Goal: Task Accomplishment & Management: Manage account settings

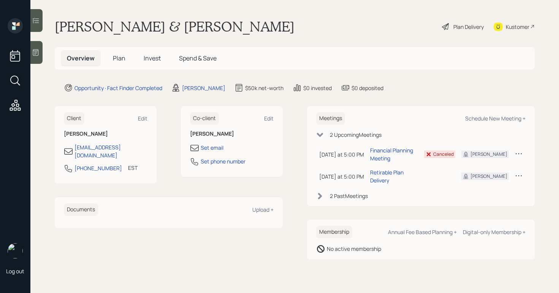
click at [43, 48] on div at bounding box center [36, 52] width 12 height 23
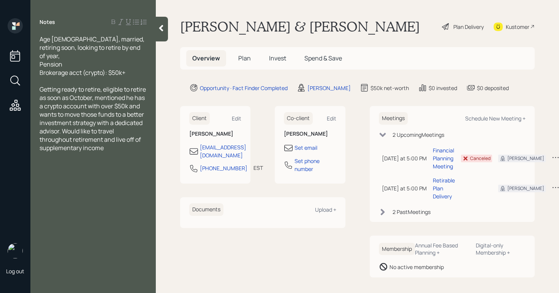
click at [160, 36] on div at bounding box center [162, 29] width 12 height 25
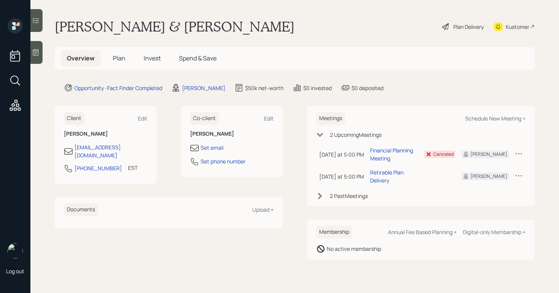
click at [111, 59] on h5 "Plan" at bounding box center [119, 58] width 25 height 16
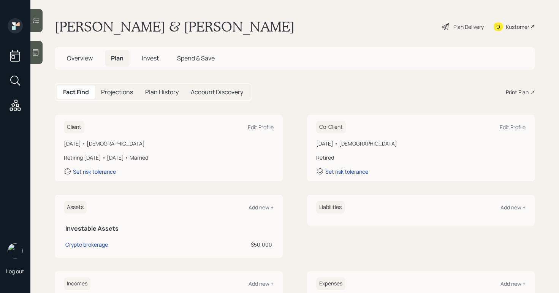
click at [454, 30] on div "Plan Delivery" at bounding box center [469, 27] width 30 height 8
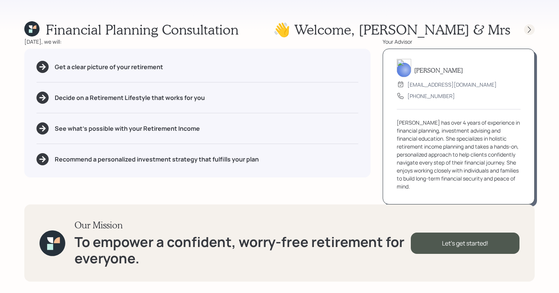
click at [530, 33] on div at bounding box center [529, 29] width 11 height 11
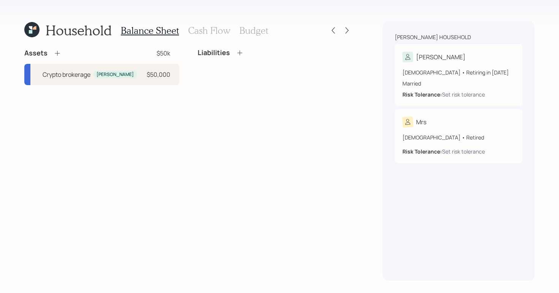
click at [216, 27] on h3 "Cash Flow" at bounding box center [209, 30] width 42 height 11
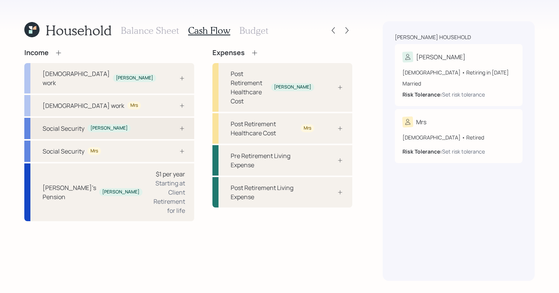
click at [102, 125] on div "[PERSON_NAME]" at bounding box center [108, 128] width 37 height 6
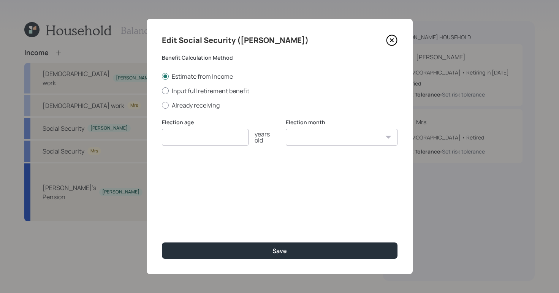
click at [164, 87] on div at bounding box center [165, 90] width 7 height 7
click at [162, 90] on input "Input full retirement benefit" at bounding box center [162, 90] width 0 height 0
radio input "true"
click at [206, 135] on input "number" at bounding box center [205, 137] width 87 height 17
click at [396, 38] on icon at bounding box center [392, 40] width 10 height 10
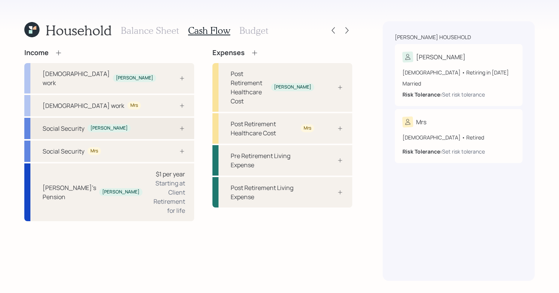
click at [131, 118] on div "Social Security [PERSON_NAME]" at bounding box center [109, 128] width 170 height 21
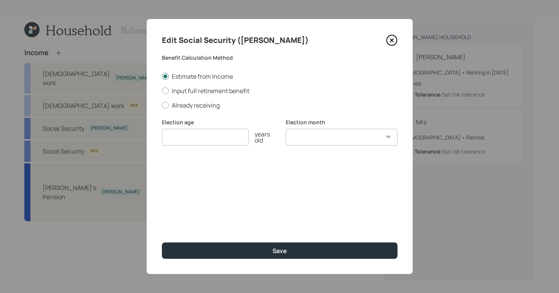
click at [193, 141] on input "number" at bounding box center [205, 137] width 87 height 17
click at [399, 41] on div "Edit Social Security ([PERSON_NAME]) Benefit Calculation Method Estimate from I…" at bounding box center [280, 146] width 266 height 255
click at [393, 44] on icon at bounding box center [391, 40] width 11 height 11
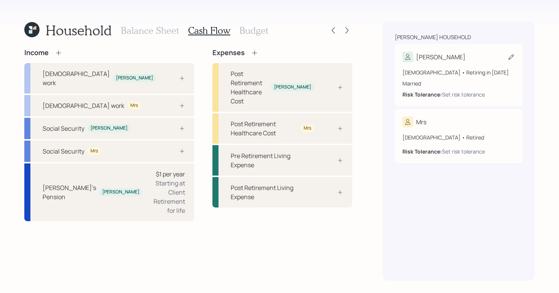
click at [512, 57] on icon at bounding box center [511, 57] width 8 height 8
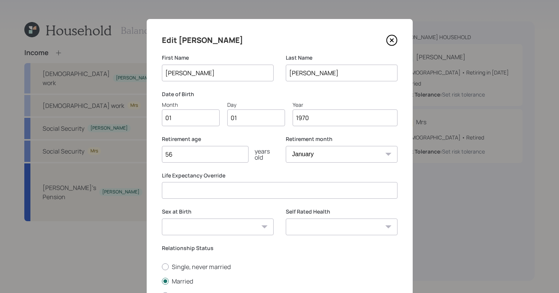
click at [390, 39] on icon at bounding box center [391, 40] width 3 height 3
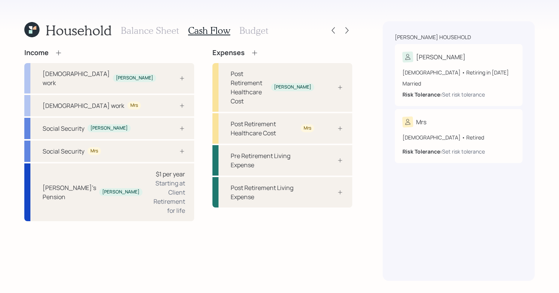
click at [251, 52] on icon at bounding box center [255, 53] width 8 height 8
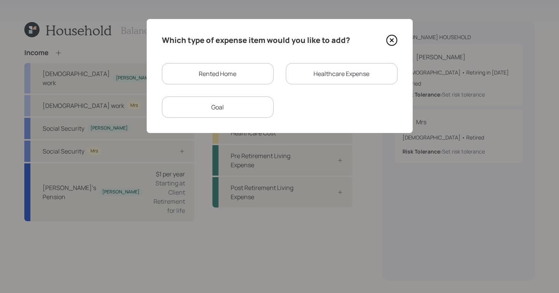
click at [346, 76] on div "Healthcare Expense" at bounding box center [342, 73] width 112 height 21
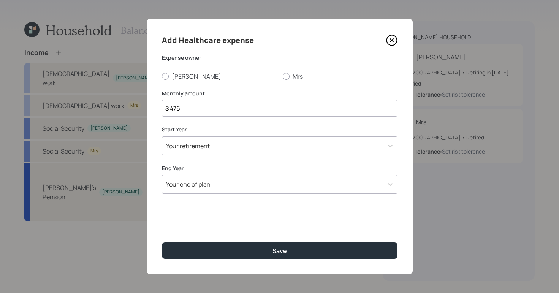
click at [167, 83] on div "Add Healthcare expense Expense owner [PERSON_NAME] Mrs [PERSON_NAME] amount $ 4…" at bounding box center [280, 146] width 266 height 255
click at [166, 78] on div at bounding box center [165, 76] width 7 height 7
click at [162, 76] on input "[PERSON_NAME]" at bounding box center [162, 76] width 0 height 0
radio input "true"
drag, startPoint x: 203, startPoint y: 107, endPoint x: 85, endPoint y: 99, distance: 118.1
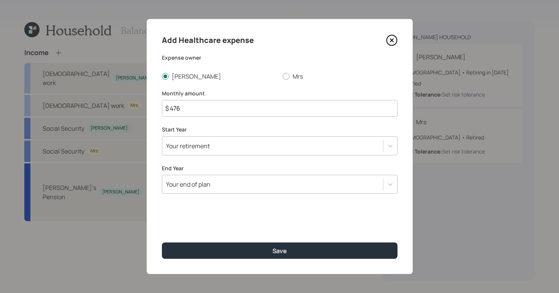
click at [85, 99] on div "Add Healthcare expense Expense owner [PERSON_NAME] Mrs [PERSON_NAME] amount $ 4…" at bounding box center [279, 146] width 559 height 293
type input "$ 500"
click at [204, 146] on div "Your retirement" at bounding box center [188, 146] width 44 height 8
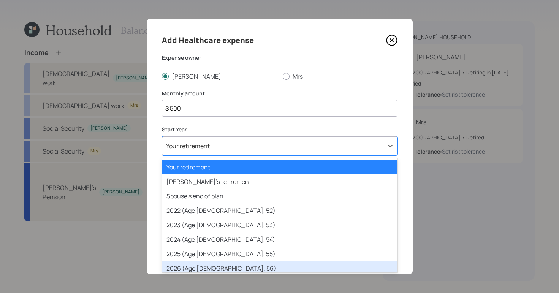
click at [191, 268] on div "2026 (Age [DEMOGRAPHIC_DATA], 56)" at bounding box center [280, 268] width 236 height 14
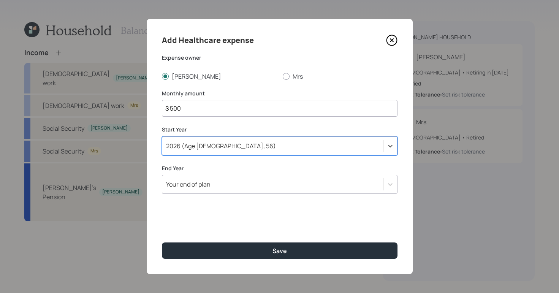
click at [219, 182] on div "Your end of plan" at bounding box center [272, 184] width 221 height 13
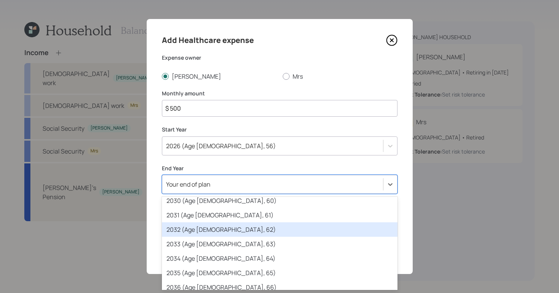
scroll to position [186, 0]
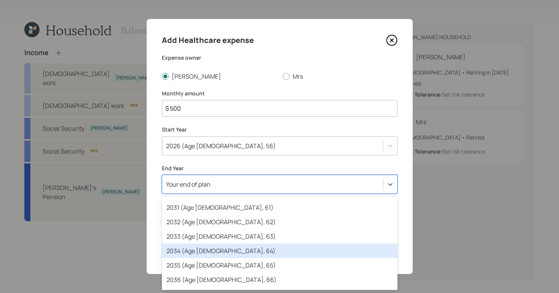
click at [186, 251] on div "2034 (Age [DEMOGRAPHIC_DATA], 64)" at bounding box center [280, 251] width 236 height 14
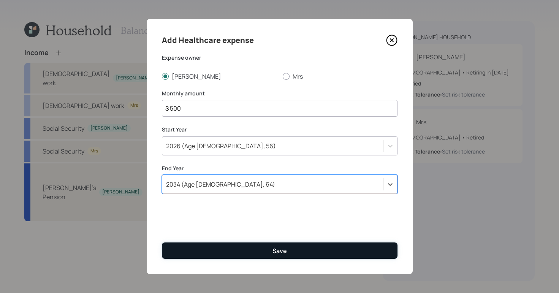
click at [195, 252] on button "Save" at bounding box center [280, 251] width 236 height 16
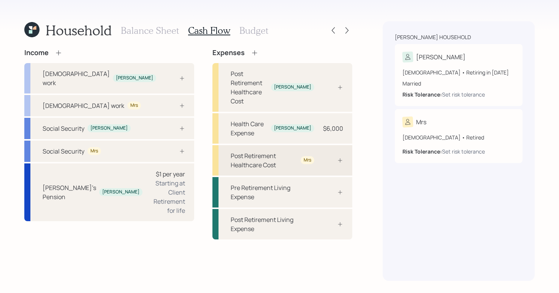
click at [302, 151] on div "Post Retirement Healthcare Cost Mrs" at bounding box center [273, 160] width 84 height 18
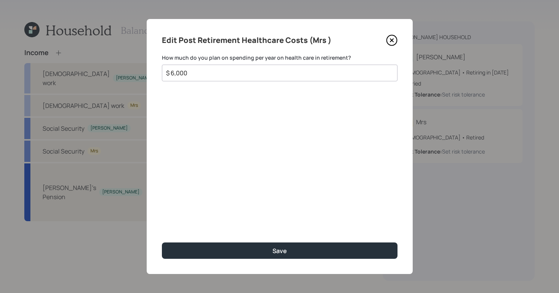
type input "$ 6,000"
click at [162, 243] on button "Save" at bounding box center [280, 251] width 236 height 16
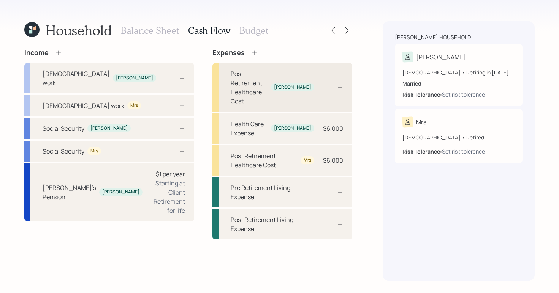
click at [311, 84] on div "[PERSON_NAME]" at bounding box center [292, 87] width 37 height 6
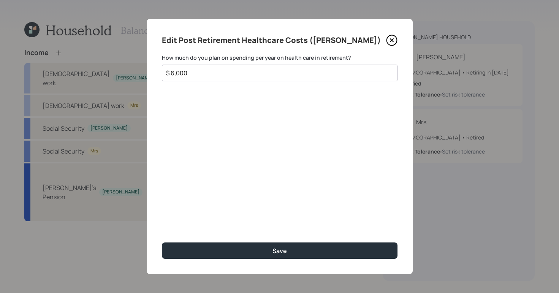
type input "$ 6,000"
click at [162, 243] on button "Save" at bounding box center [280, 251] width 236 height 16
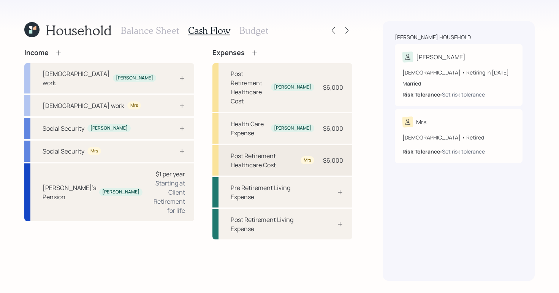
click at [274, 145] on div "Post Retirement Healthcare Cost Mrs $6,000" at bounding box center [283, 160] width 140 height 30
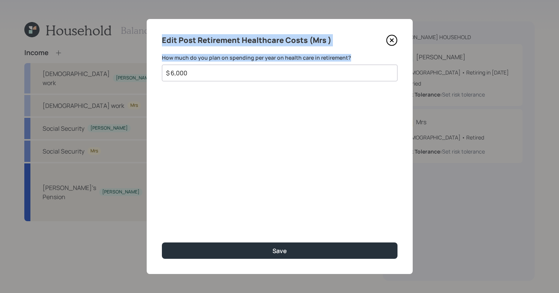
drag, startPoint x: 227, startPoint y: 67, endPoint x: 139, endPoint y: 32, distance: 95.5
click at [130, 27] on div "Edit Post Retirement Healthcare Costs (Mrs ) How much do you plan on spending p…" at bounding box center [279, 146] width 559 height 293
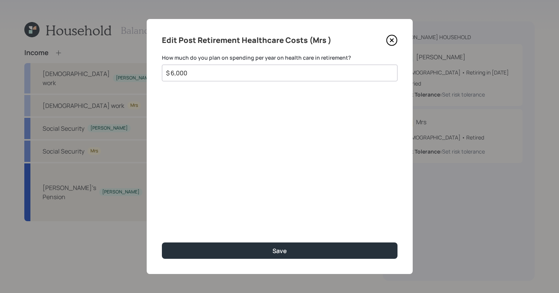
drag, startPoint x: 190, startPoint y: 80, endPoint x: 191, endPoint y: 70, distance: 9.9
click at [190, 80] on div "$ 6,000" at bounding box center [280, 73] width 236 height 17
drag, startPoint x: 192, startPoint y: 71, endPoint x: 113, endPoint y: 33, distance: 87.6
click at [101, 34] on div "Edit Post Retirement Healthcare Costs (Mrs ) How much do you plan on spending p…" at bounding box center [279, 146] width 559 height 293
type input "$ 0"
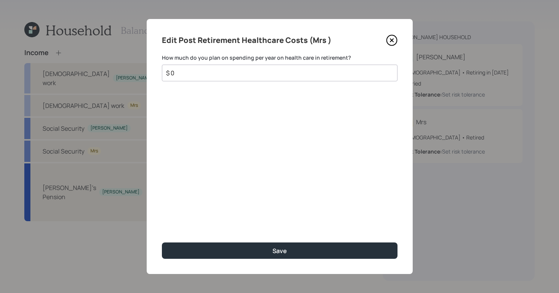
click at [162, 243] on button "Save" at bounding box center [280, 251] width 236 height 16
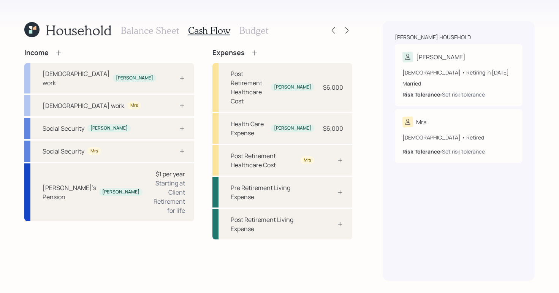
click at [38, 31] on icon at bounding box center [31, 29] width 15 height 15
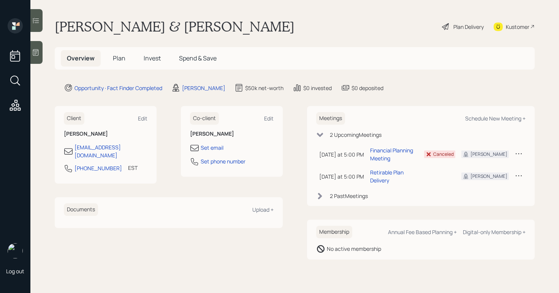
click at [450, 21] on div "Plan Delivery" at bounding box center [462, 26] width 43 height 17
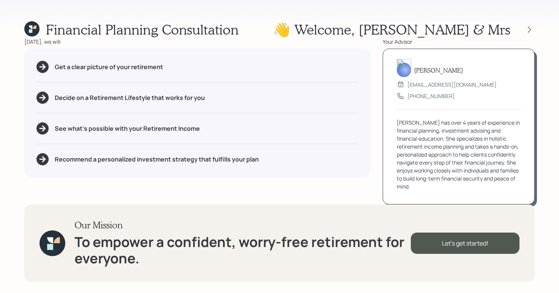
click at [401, 68] on img at bounding box center [404, 68] width 14 height 18
click at [428, 86] on div "[EMAIL_ADDRESS][DOMAIN_NAME]" at bounding box center [452, 85] width 89 height 8
click at [270, 35] on div "Financial Planning Consultation 👋 Welcome , [PERSON_NAME] & Mrs" at bounding box center [279, 29] width 511 height 16
click at [529, 29] on icon at bounding box center [530, 30] width 8 height 8
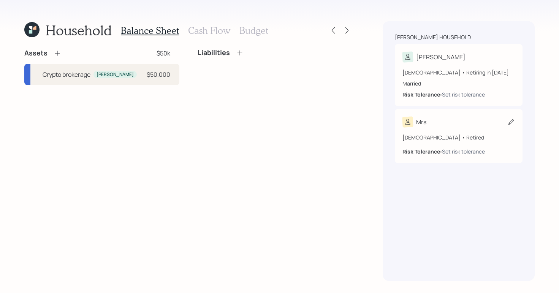
click at [452, 123] on div "Mrs" at bounding box center [459, 122] width 113 height 11
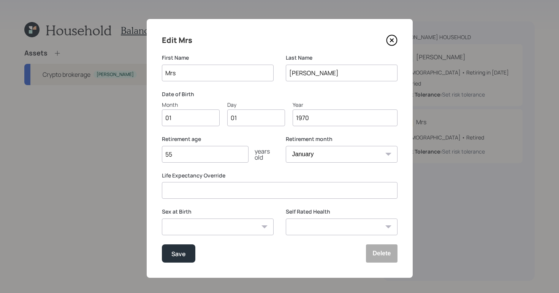
click at [190, 70] on input "Mrs" at bounding box center [218, 73] width 112 height 17
type input "M"
type input "[PERSON_NAME]"
click at [179, 258] on div "Save" at bounding box center [178, 254] width 14 height 10
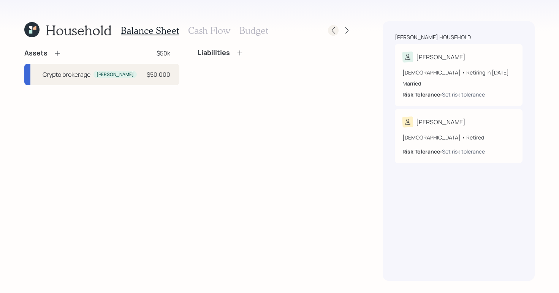
click at [331, 34] on div at bounding box center [333, 30] width 11 height 11
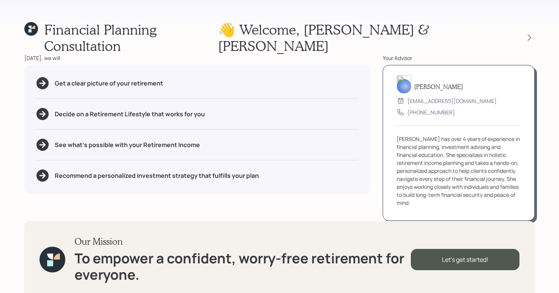
click at [379, 9] on div "Financial Planning Consultation 👋 Welcome , [PERSON_NAME] & [PERSON_NAME] [DATE…" at bounding box center [279, 146] width 559 height 293
click at [345, 13] on div "Financial Planning Consultation 👋 Welcome , [PERSON_NAME] & [PERSON_NAME] [DATE…" at bounding box center [279, 146] width 559 height 293
click at [293, 26] on div "Financial Planning Consultation 👋 Welcome , [PERSON_NAME] & [PERSON_NAME]" at bounding box center [279, 37] width 511 height 33
click at [531, 34] on icon at bounding box center [530, 38] width 8 height 8
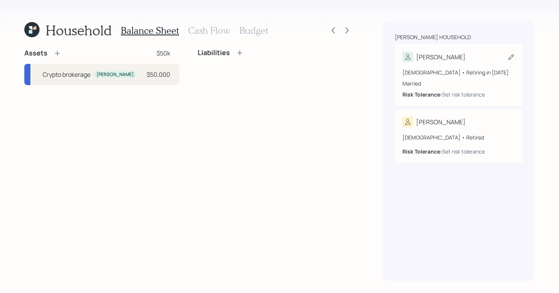
click at [476, 59] on div "[PERSON_NAME]" at bounding box center [459, 57] width 113 height 11
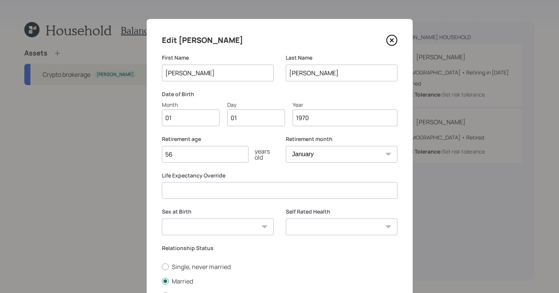
click at [198, 114] on input "01" at bounding box center [191, 117] width 58 height 17
type input "0"
type input "08"
type input "0"
type input "04"
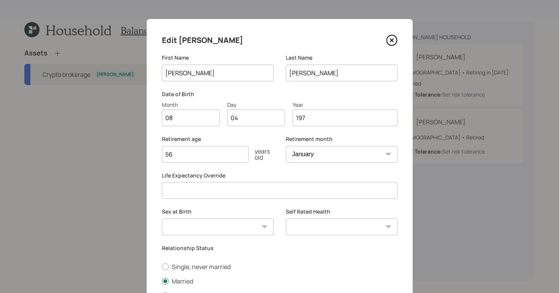
type input "1970"
click at [196, 159] on input "56" at bounding box center [205, 154] width 87 height 17
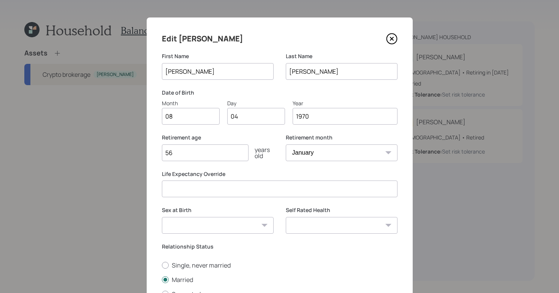
scroll to position [96, 0]
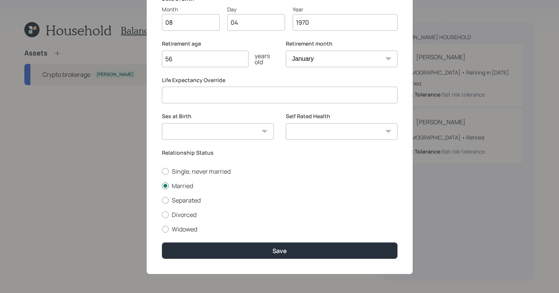
click at [329, 130] on select "Excellent Very Good Good Fair Poor" at bounding box center [342, 131] width 112 height 17
select select "good"
click at [286, 123] on select "Excellent Very Good Good Fair Poor" at bounding box center [342, 131] width 112 height 17
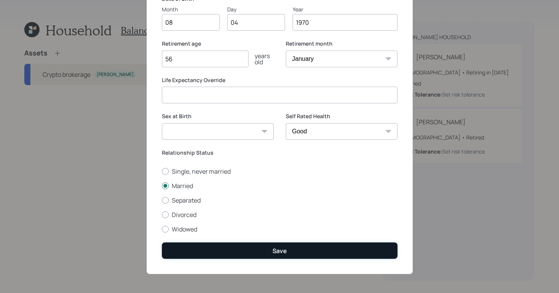
click at [304, 254] on button "Save" at bounding box center [280, 251] width 236 height 16
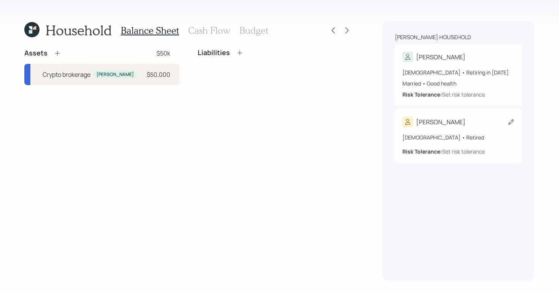
click at [486, 122] on div "[PERSON_NAME]" at bounding box center [459, 122] width 113 height 11
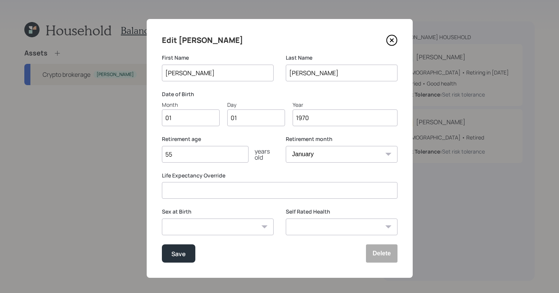
click at [179, 117] on input "01" at bounding box center [191, 117] width 58 height 17
type input "0"
type input "04"
type input "0"
type input "29"
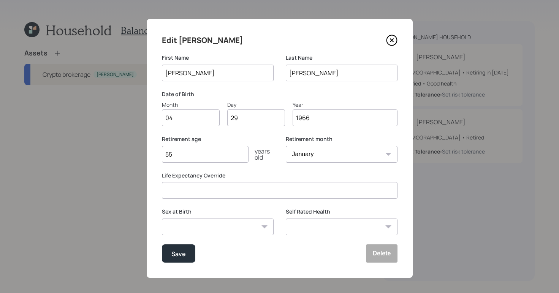
type input "1966"
click at [200, 151] on input "55" at bounding box center [205, 154] width 87 height 17
type input "5"
click at [336, 227] on select "Excellent Very Good Good Fair Poor" at bounding box center [342, 227] width 112 height 17
click at [209, 153] on input "55" at bounding box center [205, 154] width 87 height 17
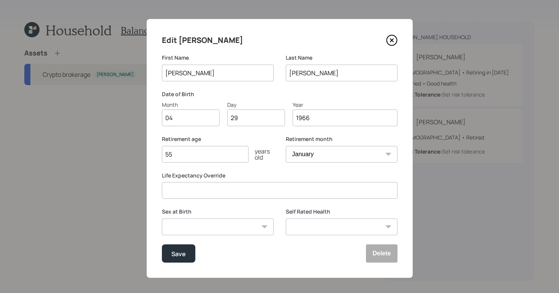
type input "5"
type input "50"
click at [327, 225] on select "Excellent Very Good Good Fair Poor" at bounding box center [342, 227] width 112 height 17
select select "good"
click at [286, 219] on select "Excellent Very Good Good Fair Poor" at bounding box center [342, 227] width 112 height 17
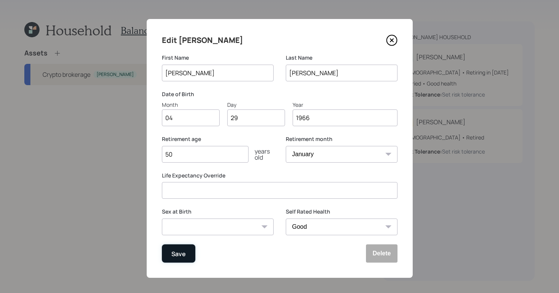
click at [176, 251] on div "Save" at bounding box center [178, 254] width 14 height 10
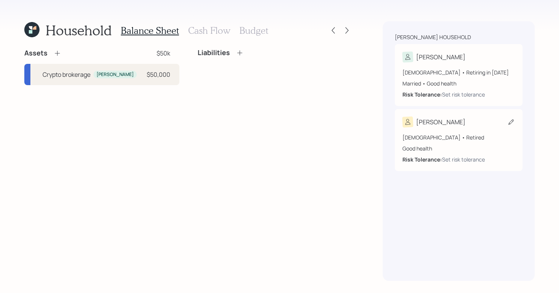
click at [480, 124] on div "[PERSON_NAME]" at bounding box center [459, 122] width 113 height 11
select select "good"
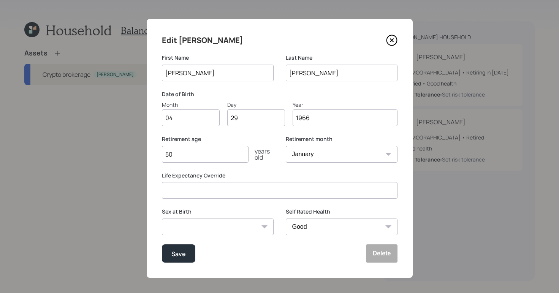
click at [186, 160] on input "50" at bounding box center [205, 154] width 87 height 17
type input "59"
click at [186, 258] on button "Save" at bounding box center [178, 253] width 33 height 18
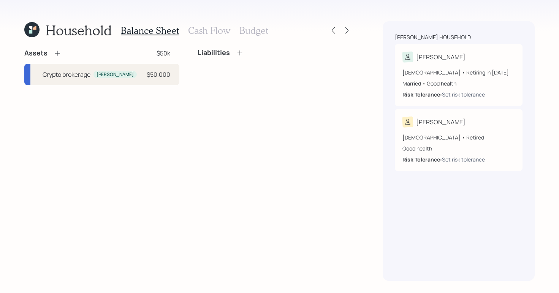
click at [54, 53] on icon at bounding box center [58, 53] width 8 height 8
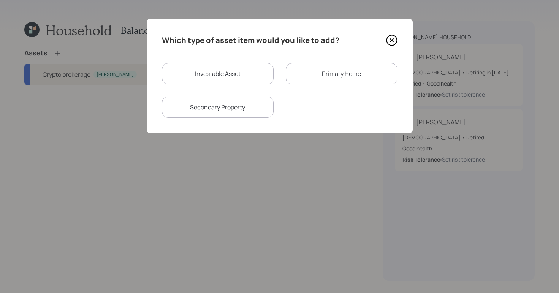
click at [218, 69] on div "Investable Asset" at bounding box center [218, 73] width 112 height 21
select select "taxable"
select select "balanced"
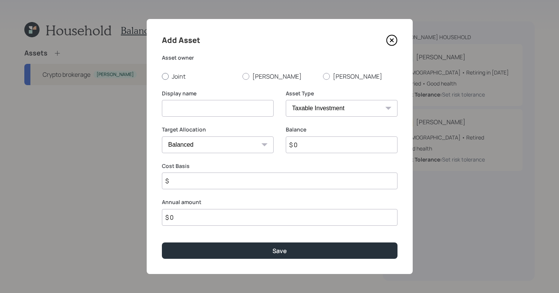
click at [164, 78] on div at bounding box center [165, 76] width 7 height 7
click at [162, 76] on input "Joint" at bounding box center [162, 76] width 0 height 0
radio input "true"
click at [206, 108] on input at bounding box center [218, 108] width 112 height 17
click at [331, 108] on select "SEP [PERSON_NAME] IRA 401(k) [PERSON_NAME] 401(k) 403(b) [PERSON_NAME] 403(b) 4…" at bounding box center [342, 108] width 112 height 17
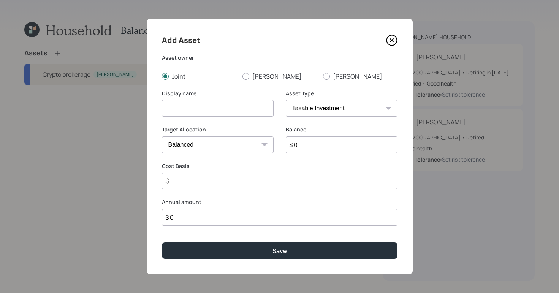
select select "cash"
click at [286, 100] on select "SEP [PERSON_NAME] IRA 401(k) [PERSON_NAME] 401(k) 403(b) [PERSON_NAME] 403(b) 4…" at bounding box center [342, 108] width 112 height 17
type input "$"
click at [219, 109] on input at bounding box center [218, 108] width 112 height 17
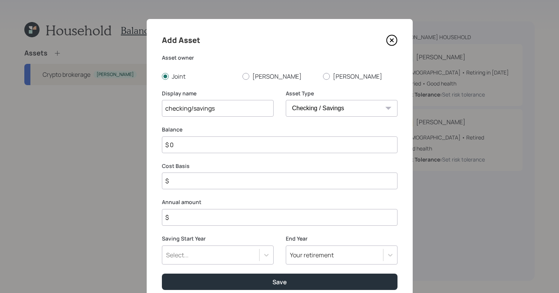
type input "checking/savings"
click at [240, 143] on input "$ 0" at bounding box center [280, 144] width 236 height 17
type input "$"
type input "$ 3"
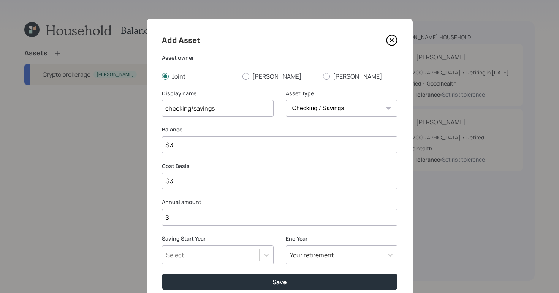
type input "$ 30"
type input "$ 300"
type input "$ 3,000"
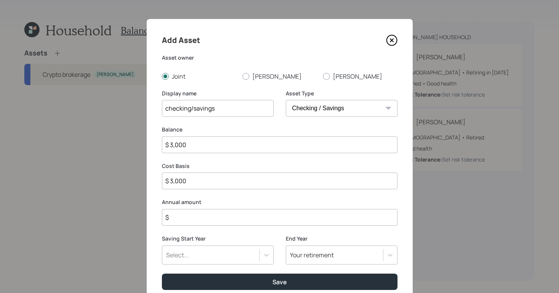
type input "$ 3,000"
click at [203, 55] on label "Asset owner" at bounding box center [280, 58] width 236 height 8
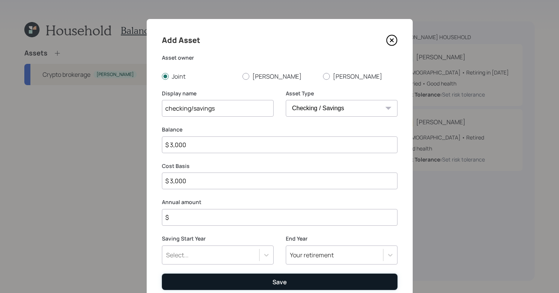
click at [276, 281] on div "Save" at bounding box center [280, 282] width 14 height 8
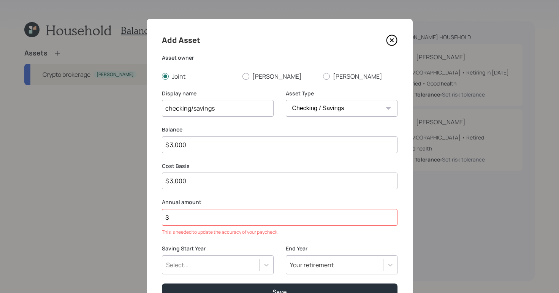
click at [227, 218] on input "$" at bounding box center [280, 217] width 236 height 17
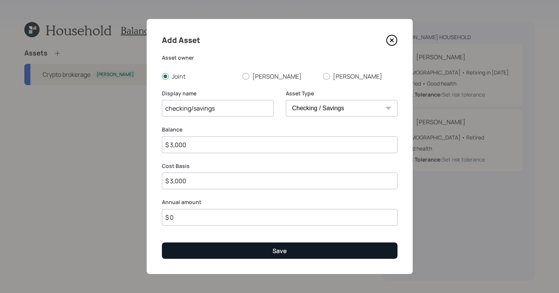
type input "$ 0"
click at [317, 251] on button "Save" at bounding box center [280, 251] width 236 height 16
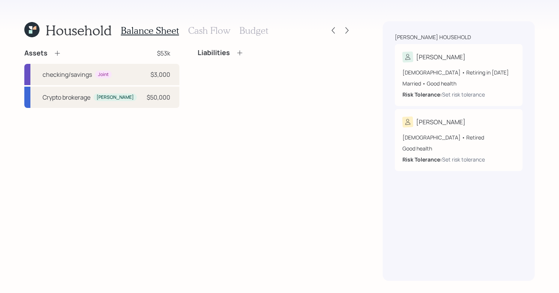
click at [54, 55] on icon at bounding box center [58, 53] width 8 height 8
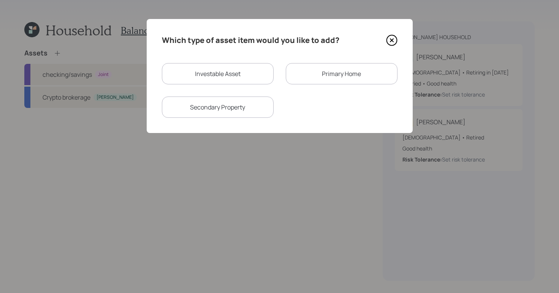
click at [329, 74] on div "Primary Home" at bounding box center [342, 73] width 112 height 21
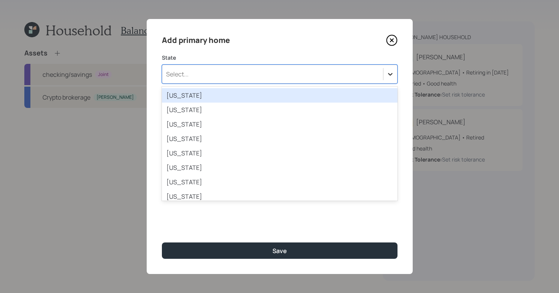
click at [392, 76] on icon at bounding box center [391, 74] width 8 height 8
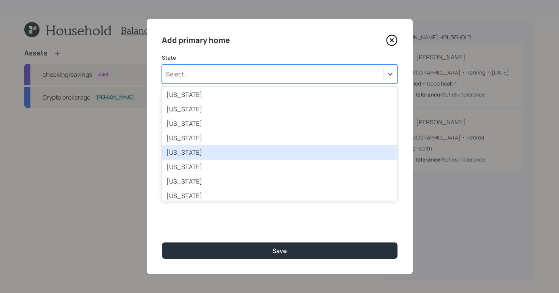
scroll to position [393, 0]
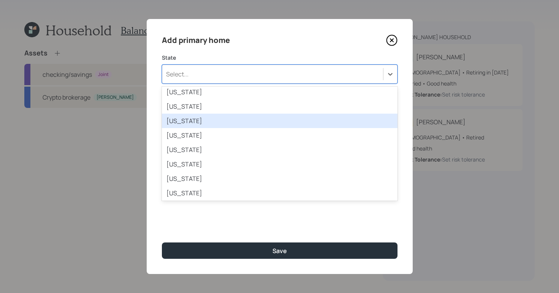
click at [248, 120] on div "[US_STATE]" at bounding box center [280, 121] width 236 height 14
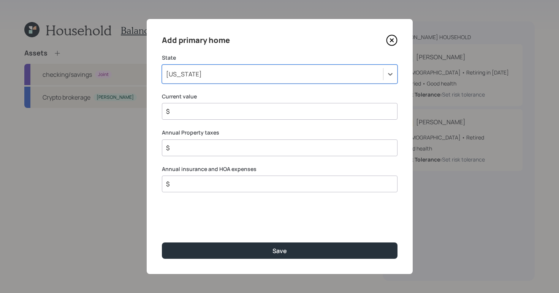
click at [275, 110] on input "$" at bounding box center [276, 111] width 223 height 9
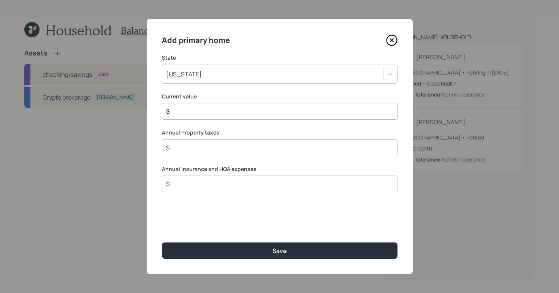
click at [335, 110] on input "$" at bounding box center [276, 111] width 223 height 9
type input "$ 400,000"
click at [243, 150] on input "$" at bounding box center [276, 147] width 223 height 9
type input "$ 8,000"
click at [222, 182] on input "$" at bounding box center [276, 183] width 223 height 9
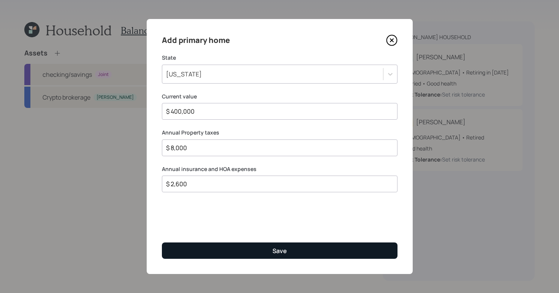
type input "$ 2,600"
click at [266, 252] on button "Save" at bounding box center [280, 251] width 236 height 16
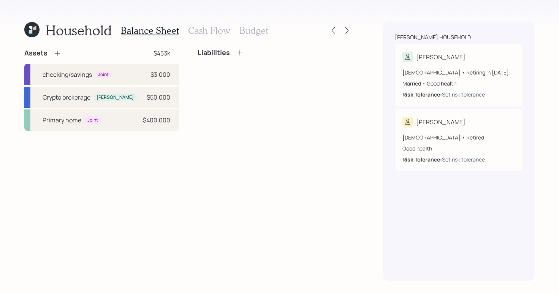
drag, startPoint x: 238, startPoint y: 54, endPoint x: 238, endPoint y: 59, distance: 5.0
click at [238, 54] on icon at bounding box center [240, 53] width 8 height 8
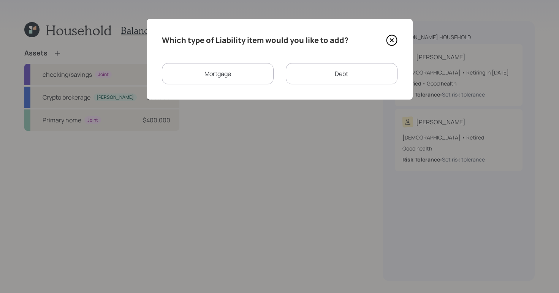
click at [196, 76] on div "Mortgage" at bounding box center [218, 73] width 112 height 21
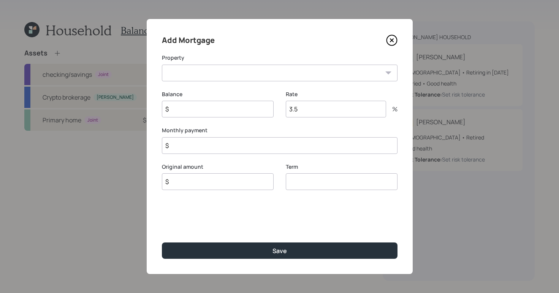
click at [264, 75] on select "NJ Primary home" at bounding box center [280, 73] width 236 height 17
select select "1bb8f62e-9a00-4dc0-acab-a2f68872cca2"
click at [162, 65] on select "NJ Primary home" at bounding box center [280, 73] width 236 height 17
click at [190, 103] on input "$" at bounding box center [218, 109] width 112 height 17
type input "$ 240,000"
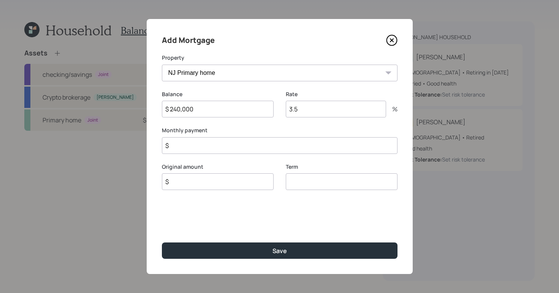
click at [328, 113] on input "3.5" at bounding box center [336, 109] width 100 height 17
type input "3"
type input "6.75"
click at [287, 139] on input "$" at bounding box center [280, 145] width 236 height 17
type input "$ 2,446"
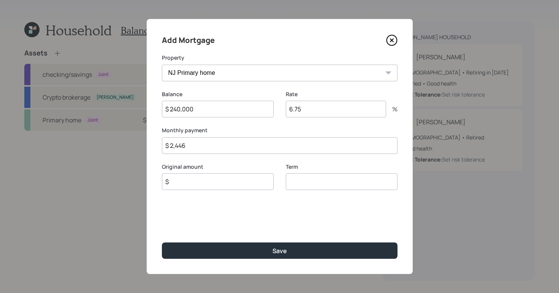
click at [195, 184] on input "$" at bounding box center [218, 181] width 112 height 17
type input "$ 260,000"
click at [324, 181] on input "number" at bounding box center [342, 181] width 112 height 17
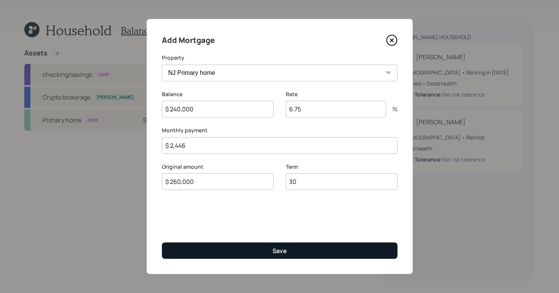
type input "30"
click at [291, 252] on button "Save" at bounding box center [280, 251] width 236 height 16
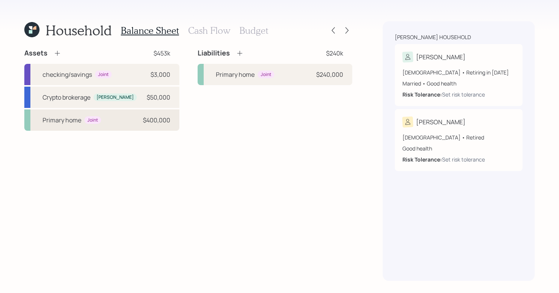
click at [91, 119] on div "Joint" at bounding box center [92, 120] width 11 height 6
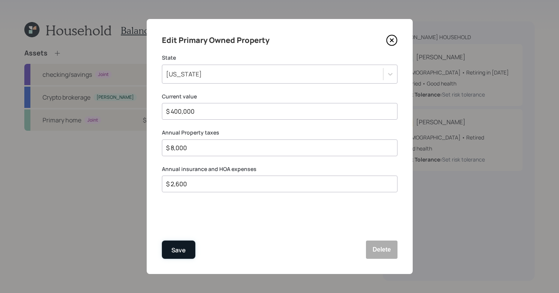
drag, startPoint x: 177, startPoint y: 251, endPoint x: 186, endPoint y: 253, distance: 8.9
click at [177, 251] on div "Save" at bounding box center [178, 250] width 14 height 10
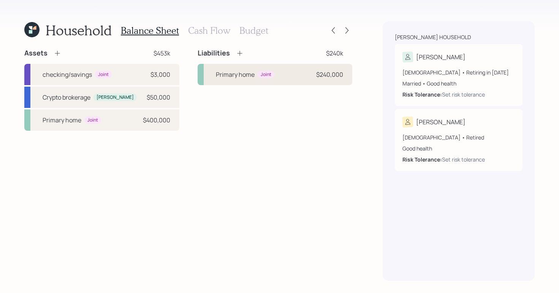
click at [281, 76] on div "Primary home Joint $240,000" at bounding box center [275, 74] width 155 height 21
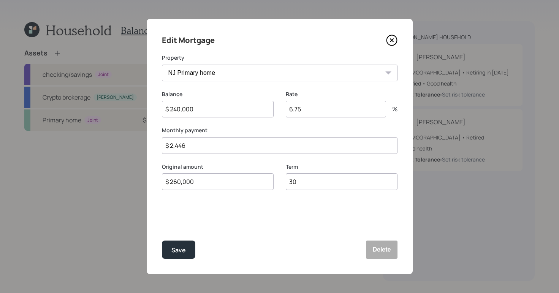
drag, startPoint x: 205, startPoint y: 147, endPoint x: 117, endPoint y: 124, distance: 90.7
click at [115, 125] on div "Edit Mortgage Property NJ Primary home Balance $ 240,000 Rate 6.75 % Monthly pa…" at bounding box center [279, 146] width 559 height 293
type input "$ 1,563"
click at [178, 251] on div "Save" at bounding box center [178, 250] width 14 height 10
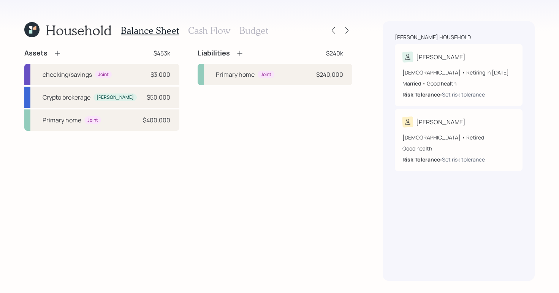
click at [242, 53] on icon at bounding box center [240, 53] width 8 height 8
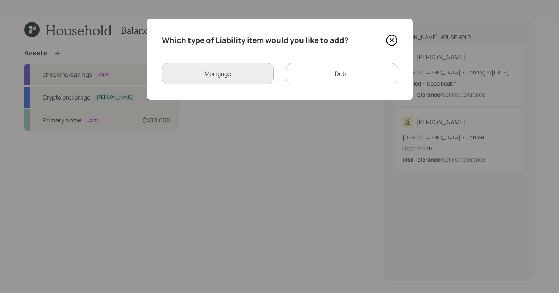
click at [326, 68] on div "Debt" at bounding box center [342, 73] width 112 height 21
select select "credit_card"
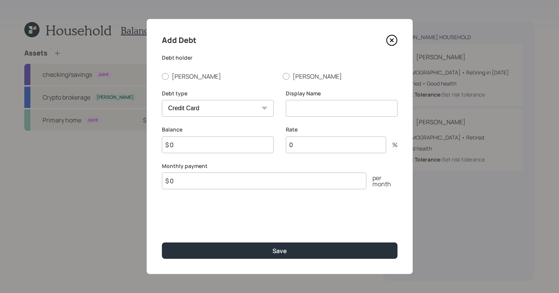
click at [386, 41] on icon at bounding box center [391, 40] width 11 height 11
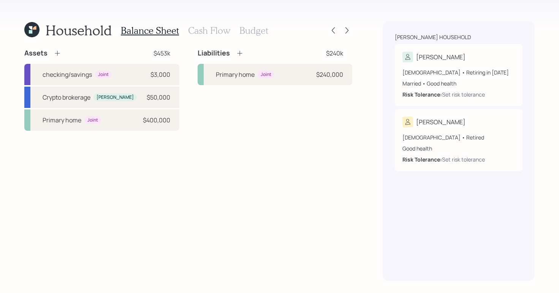
click at [238, 56] on icon at bounding box center [240, 53] width 8 height 8
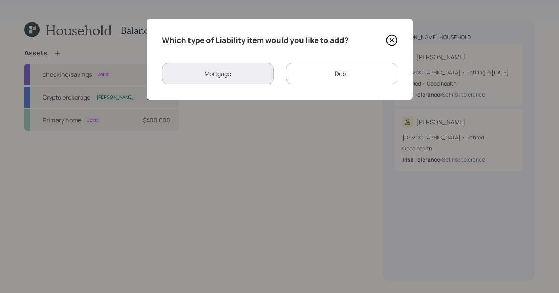
click at [312, 66] on div "Debt" at bounding box center [342, 73] width 112 height 21
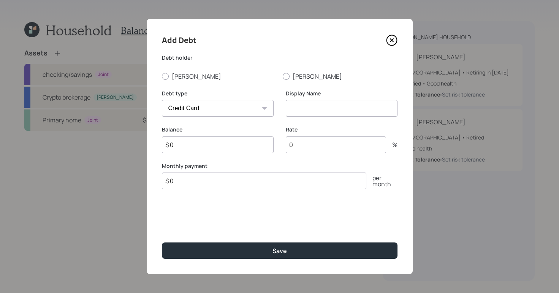
click at [228, 103] on select "Car Credit Card Medical Student Other" at bounding box center [218, 108] width 112 height 17
click at [162, 100] on select "Car Credit Card Medical Student Other" at bounding box center [218, 108] width 112 height 17
click at [251, 102] on select "Car Credit Card Medical Student Other" at bounding box center [218, 108] width 112 height 17
select select "car"
click at [162, 100] on select "Car Credit Card Medical Student Other" at bounding box center [218, 108] width 112 height 17
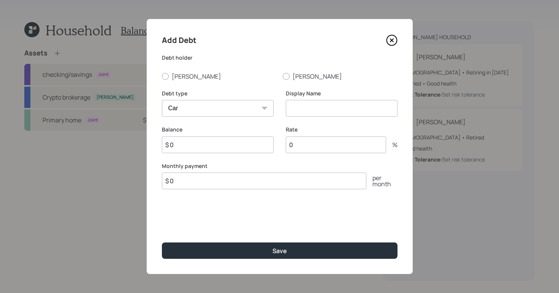
click at [308, 109] on input at bounding box center [342, 108] width 112 height 17
type input "car payment"
click at [248, 139] on input "$ 0" at bounding box center [218, 144] width 112 height 17
type input "$ 6,000"
click at [322, 148] on input "0" at bounding box center [336, 144] width 100 height 17
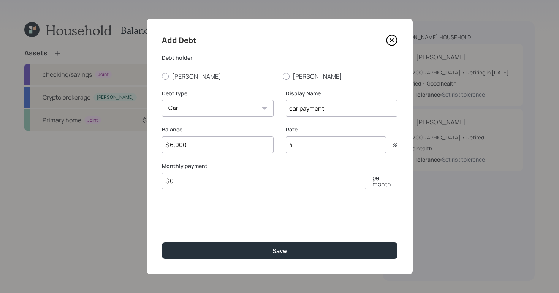
type input "4"
click at [213, 183] on input "$ 0" at bounding box center [264, 181] width 205 height 17
type input "$ 440"
click at [264, 239] on div "Add Debt Debt [PERSON_NAME] [PERSON_NAME] Debt type Car Credit Card Medical Stu…" at bounding box center [280, 146] width 266 height 255
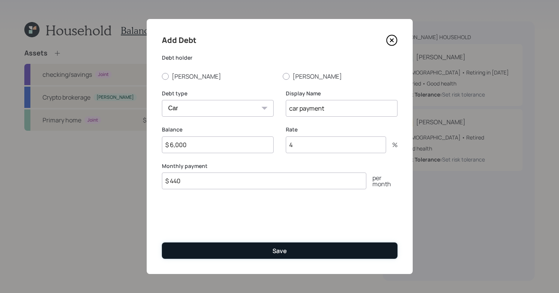
click at [263, 245] on button "Save" at bounding box center [280, 251] width 236 height 16
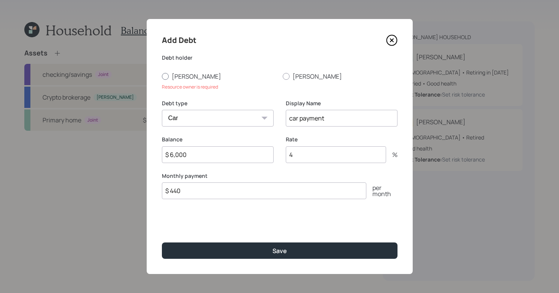
click at [166, 75] on div at bounding box center [165, 76] width 7 height 7
click at [162, 76] on input "[PERSON_NAME]" at bounding box center [162, 76] width 0 height 0
radio input "true"
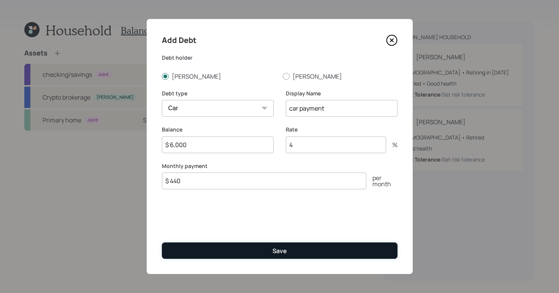
click at [290, 254] on button "Save" at bounding box center [280, 251] width 236 height 16
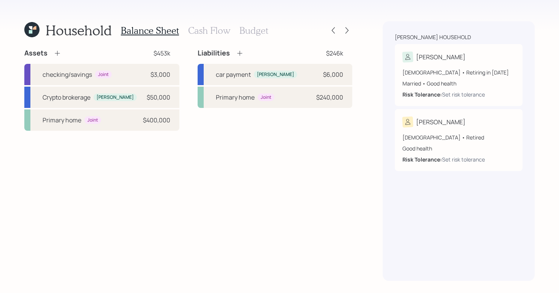
drag, startPoint x: 238, startPoint y: 55, endPoint x: 235, endPoint y: 57, distance: 4.1
click at [238, 55] on icon at bounding box center [240, 53] width 8 height 8
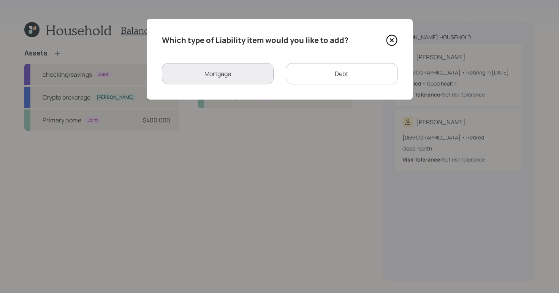
click at [340, 74] on div "Debt" at bounding box center [342, 73] width 112 height 21
select select "credit_card"
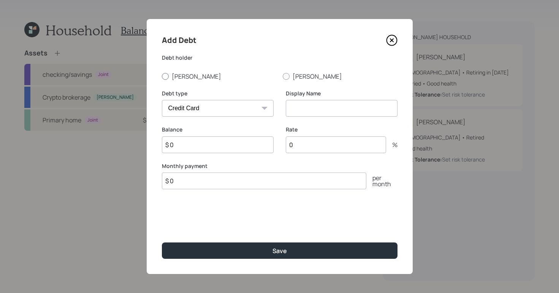
click at [166, 75] on div at bounding box center [165, 76] width 7 height 7
click at [162, 76] on input "[PERSON_NAME]" at bounding box center [162, 76] width 0 height 0
radio input "true"
click at [239, 112] on select "Car Credit Card Medical Student Other" at bounding box center [218, 108] width 112 height 17
select select "other"
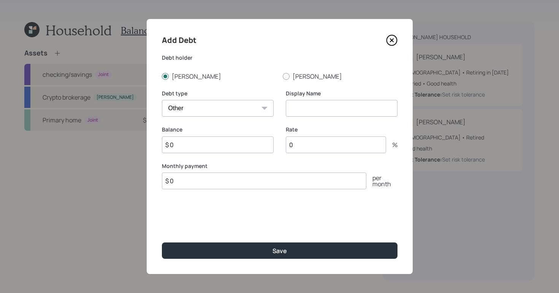
click at [162, 100] on select "Car Credit Card Medical Student Other" at bounding box center [218, 108] width 112 height 17
click at [339, 111] on input at bounding box center [342, 108] width 112 height 17
type input "Life Insurance"
click at [244, 147] on input "$ 0" at bounding box center [218, 144] width 112 height 17
click at [263, 182] on input "$ 0" at bounding box center [264, 181] width 205 height 17
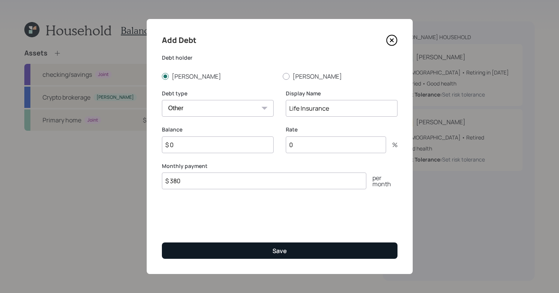
type input "$ 380"
click at [323, 247] on button "Save" at bounding box center [280, 251] width 236 height 16
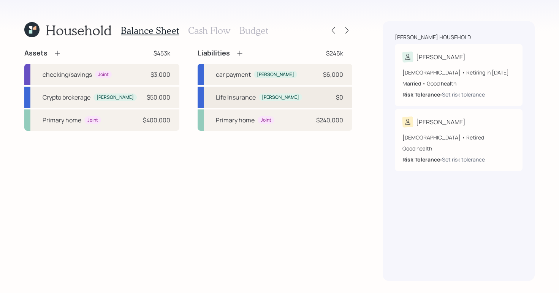
click at [290, 103] on div "Life Insurance [PERSON_NAME] $0" at bounding box center [275, 97] width 155 height 21
select select "other"
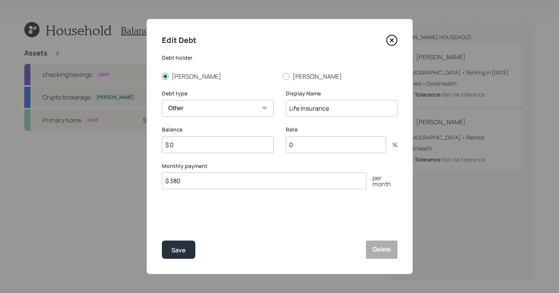
click at [287, 181] on input "$ 380" at bounding box center [264, 181] width 205 height 17
type input "$ 95"
click at [176, 244] on button "Save" at bounding box center [178, 250] width 33 height 18
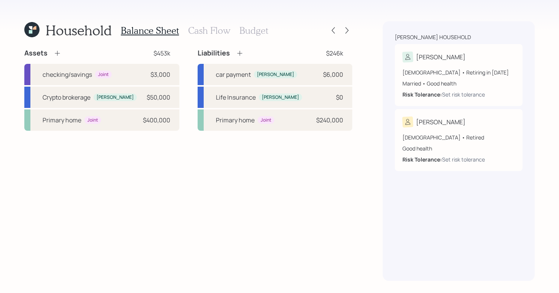
click at [209, 29] on h3 "Cash Flow" at bounding box center [209, 30] width 42 height 11
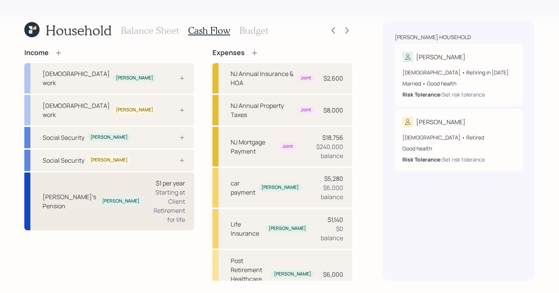
click at [71, 184] on div "[PERSON_NAME]'s Pension [PERSON_NAME] $1 per year Starting at Client Retirement…" at bounding box center [109, 202] width 170 height 58
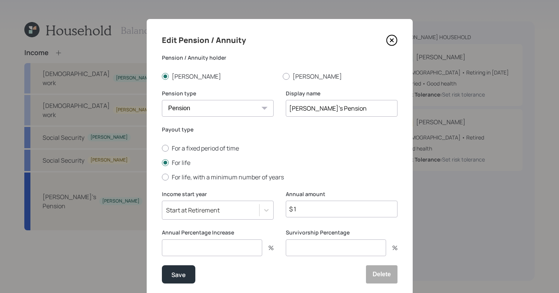
click at [329, 208] on input "$ 1" at bounding box center [342, 209] width 112 height 17
click at [262, 209] on div "Start at Retirement" at bounding box center [218, 210] width 112 height 19
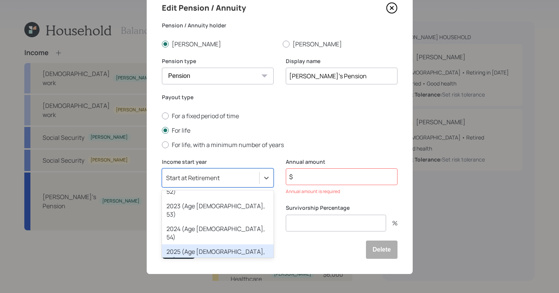
scroll to position [32, 0]
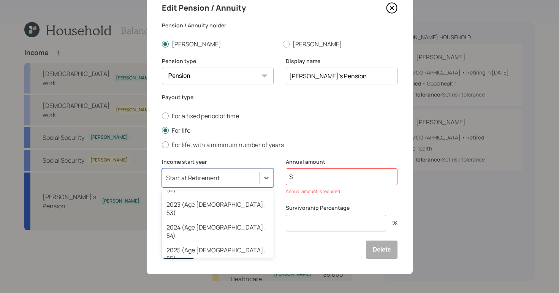
click at [222, 266] on div "2026 (Age [DEMOGRAPHIC_DATA], 56)" at bounding box center [218, 277] width 112 height 23
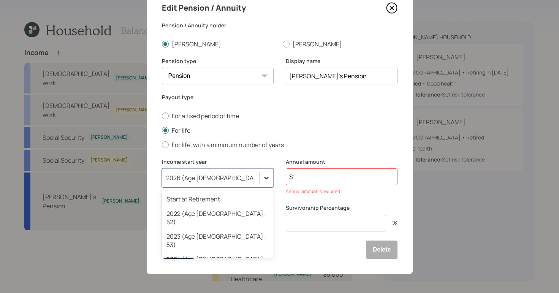
scroll to position [32, 0]
click at [260, 175] on div at bounding box center [267, 178] width 14 height 14
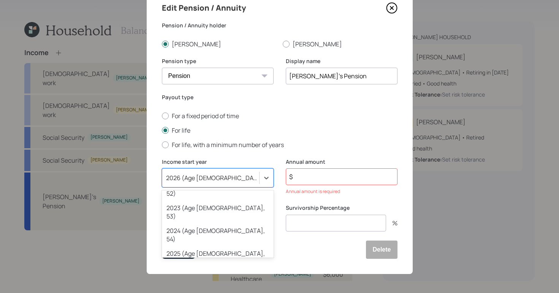
click at [216, 269] on div "2026 (Age [DEMOGRAPHIC_DATA], 56)" at bounding box center [218, 280] width 112 height 23
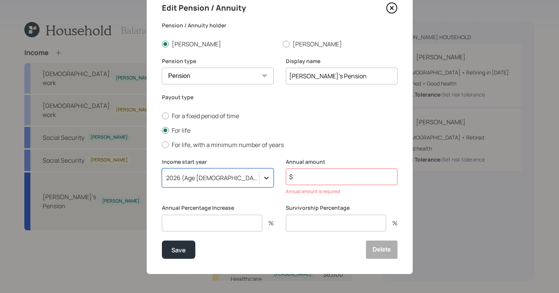
click at [263, 176] on icon at bounding box center [267, 178] width 8 height 8
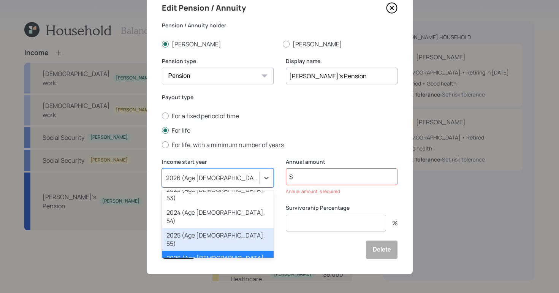
scroll to position [47, 0]
click at [205, 228] on div "2025 (Age [DEMOGRAPHIC_DATA], 55)" at bounding box center [218, 239] width 112 height 23
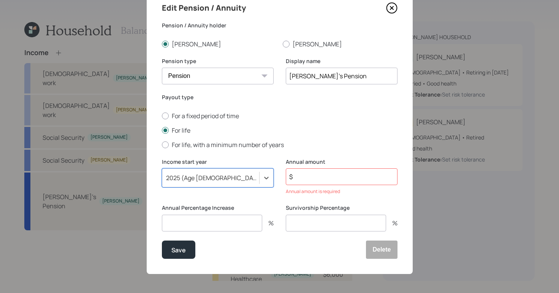
click at [320, 183] on input "$" at bounding box center [342, 176] width 112 height 17
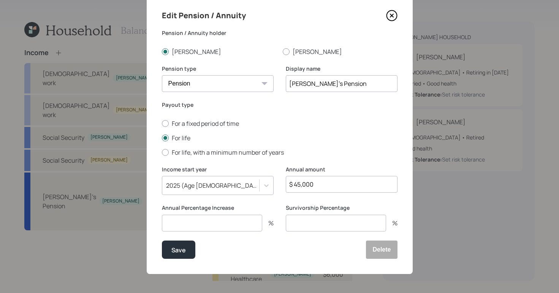
type input "$ 45,000"
click at [215, 222] on input "number" at bounding box center [212, 223] width 100 height 17
type input "0"
click at [183, 253] on button "Save" at bounding box center [178, 250] width 33 height 18
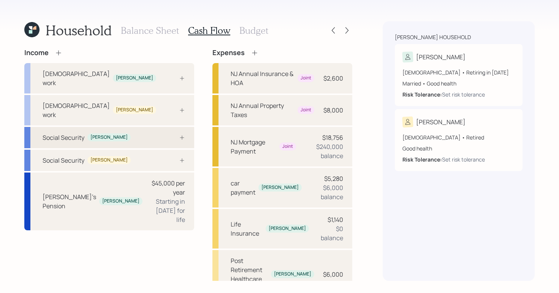
click at [108, 133] on div "Social Security [PERSON_NAME]" at bounding box center [87, 137] width 88 height 9
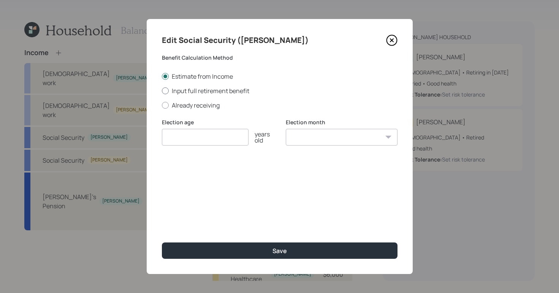
click at [167, 89] on div at bounding box center [165, 90] width 7 height 7
click at [162, 90] on input "Input full retirement benefit" at bounding box center [162, 90] width 0 height 0
radio input "true"
click at [203, 176] on input "$" at bounding box center [280, 173] width 236 height 17
type input "$ 3,400"
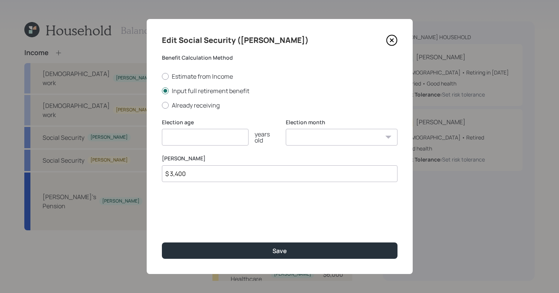
click at [394, 40] on icon at bounding box center [391, 40] width 11 height 11
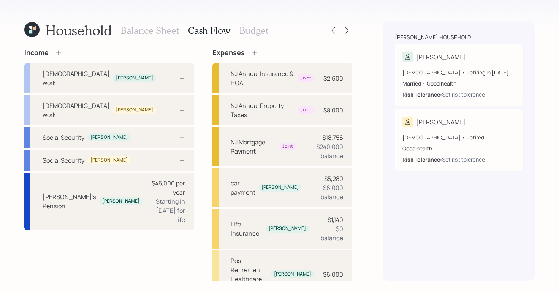
click at [265, 29] on h3 "Budget" at bounding box center [253, 30] width 29 height 11
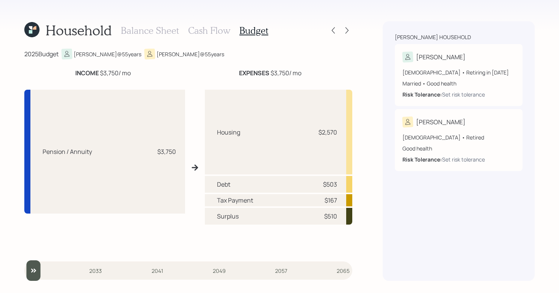
click at [205, 30] on h3 "Cash Flow" at bounding box center [209, 30] width 42 height 11
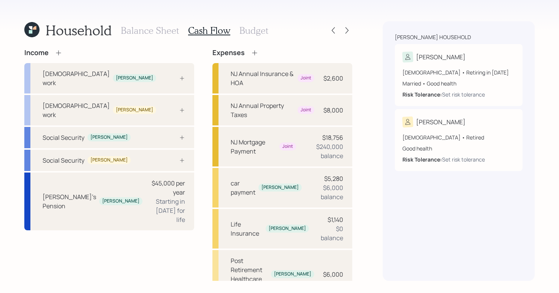
click at [157, 35] on h3 "Balance Sheet" at bounding box center [150, 30] width 58 height 11
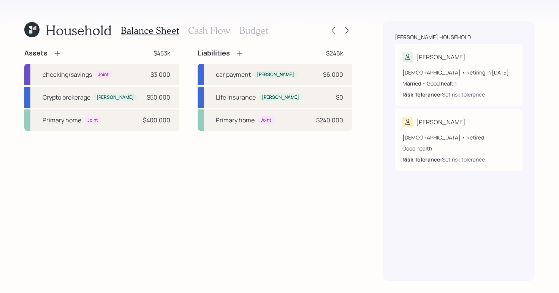
click at [201, 30] on h3 "Cash Flow" at bounding box center [209, 30] width 42 height 11
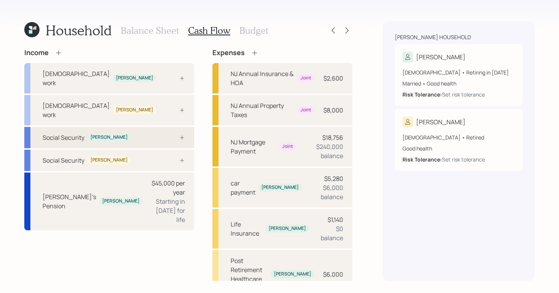
click at [143, 127] on div "Social Security [PERSON_NAME]" at bounding box center [109, 137] width 170 height 21
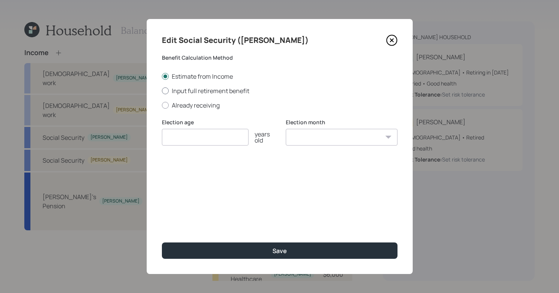
click at [166, 94] on label "Input full retirement benefit" at bounding box center [280, 91] width 236 height 8
click at [162, 91] on input "Input full retirement benefit" at bounding box center [162, 90] width 0 height 0
radio input "true"
click at [208, 141] on input "number" at bounding box center [205, 137] width 87 height 17
type input "62"
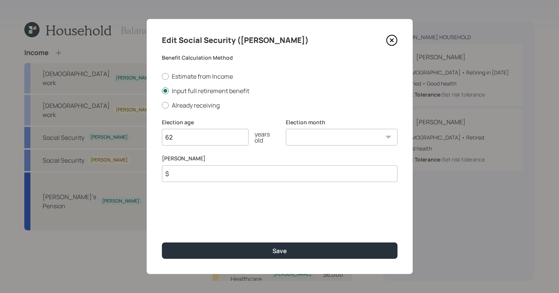
click at [248, 170] on input "$" at bounding box center [280, 173] width 236 height 17
type input "$ 3,400"
click at [353, 140] on select "January February March April May June July August September October November De…" at bounding box center [342, 137] width 112 height 17
select select "1"
click at [286, 129] on select "January February March April May June July August September October November De…" at bounding box center [342, 137] width 112 height 17
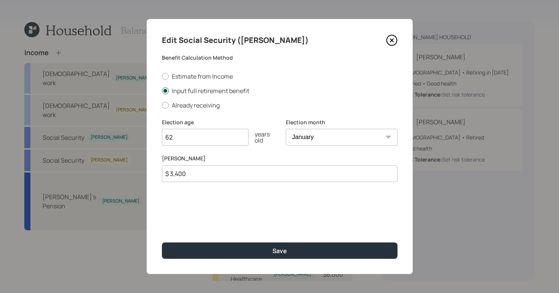
click at [284, 91] on label "Input full retirement benefit" at bounding box center [280, 91] width 236 height 8
click at [162, 91] on input "Input full retirement benefit" at bounding box center [162, 90] width 0 height 0
click at [267, 178] on input "$ 3,400" at bounding box center [280, 173] width 236 height 17
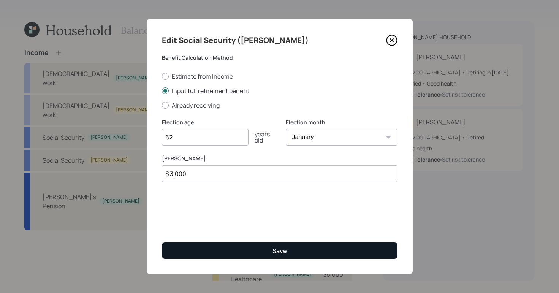
type input "$ 3,000"
click at [308, 254] on button "Save" at bounding box center [280, 251] width 236 height 16
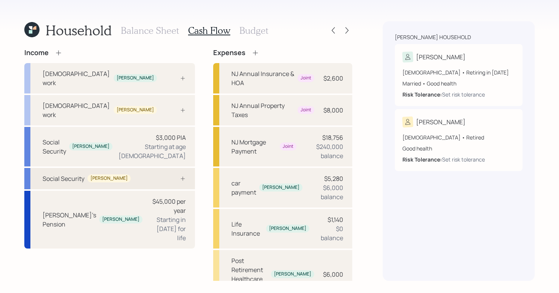
click at [119, 168] on div "Social Security [PERSON_NAME]" at bounding box center [109, 178] width 171 height 21
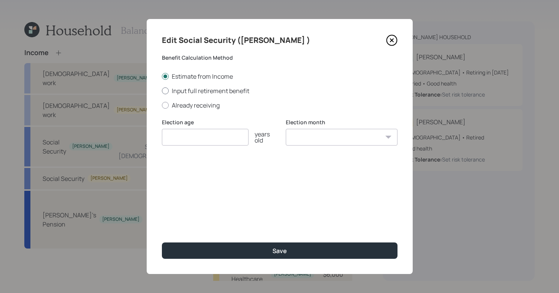
click at [166, 92] on div at bounding box center [165, 90] width 7 height 7
click at [162, 91] on input "Input full retirement benefit" at bounding box center [162, 90] width 0 height 0
radio input "true"
drag, startPoint x: 215, startPoint y: 141, endPoint x: 236, endPoint y: 141, distance: 20.9
click at [215, 141] on input "number" at bounding box center [205, 137] width 87 height 17
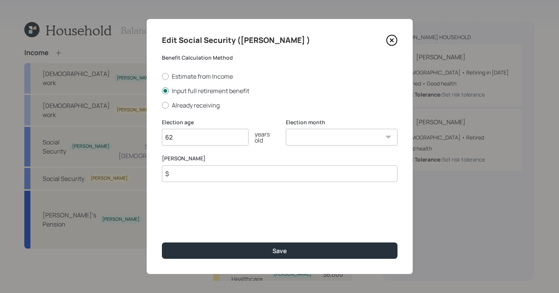
type input "62"
click at [238, 174] on input "$" at bounding box center [280, 173] width 236 height 17
type input "$ 1,329"
click at [336, 131] on select "January February March April May June July August September October November De…" at bounding box center [342, 137] width 112 height 17
select select "1"
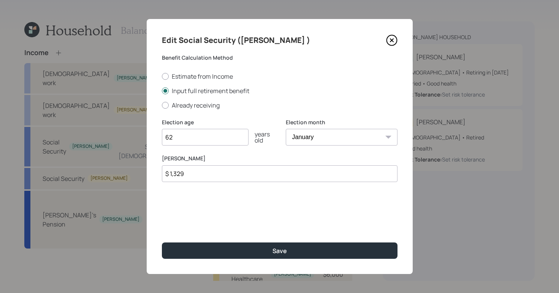
click at [286, 129] on select "January February March April May June July August September October November De…" at bounding box center [342, 137] width 112 height 17
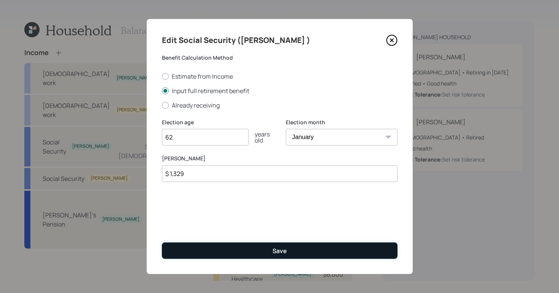
click at [281, 252] on div "Save" at bounding box center [280, 251] width 14 height 8
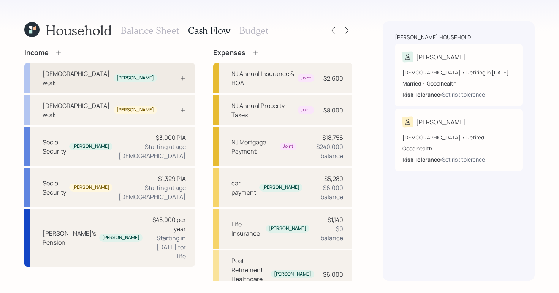
click at [163, 75] on div at bounding box center [174, 78] width 23 height 6
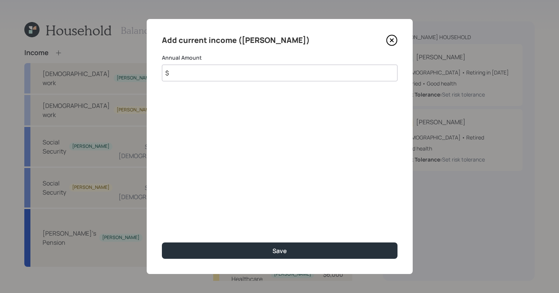
click at [242, 71] on input "$" at bounding box center [280, 73] width 236 height 17
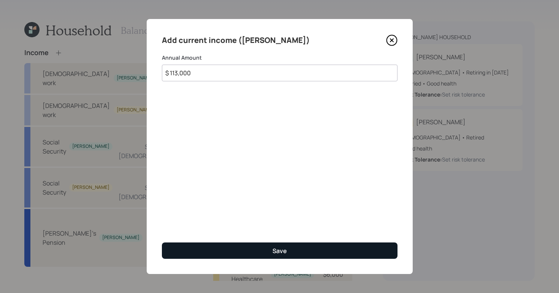
type input "$ 113,000"
click at [301, 249] on button "Save" at bounding box center [280, 251] width 236 height 16
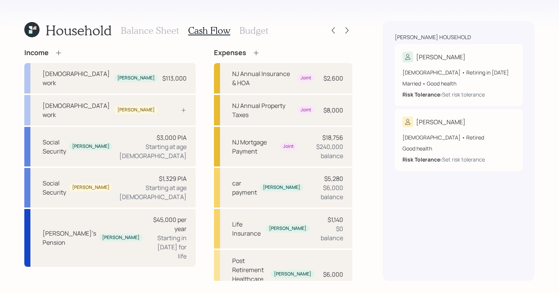
click at [259, 29] on h3 "Budget" at bounding box center [253, 30] width 29 height 11
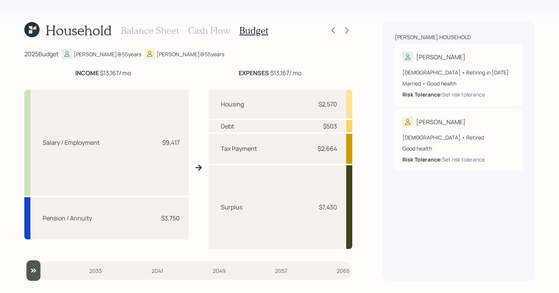
click at [209, 33] on h3 "Cash Flow" at bounding box center [209, 30] width 42 height 11
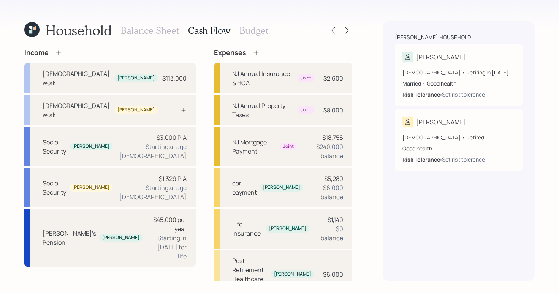
click at [60, 50] on icon at bounding box center [59, 53] width 8 height 8
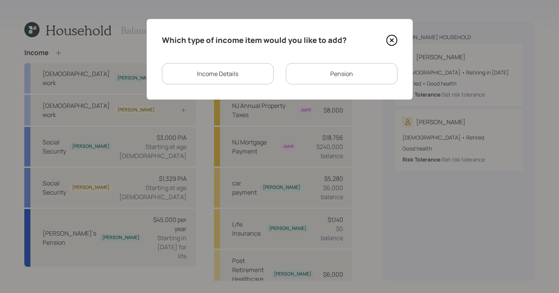
click at [232, 78] on div "Income Details" at bounding box center [218, 73] width 112 height 21
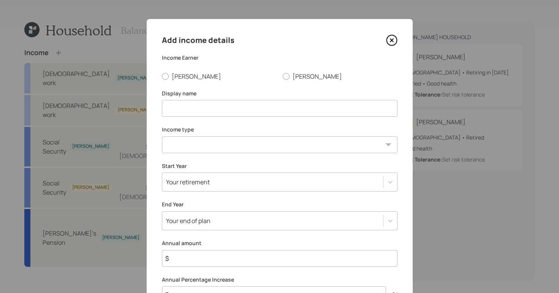
click at [214, 105] on input at bounding box center [280, 108] width 236 height 17
type input "Subsidized Adoption fro Grand Daughter"
click at [324, 146] on select "[DEMOGRAPHIC_DATA] work [DEMOGRAPHIC_DATA] work Self employment Other" at bounding box center [280, 144] width 236 height 17
select select "other"
click at [162, 136] on select "[DEMOGRAPHIC_DATA] work [DEMOGRAPHIC_DATA] work Self employment Other" at bounding box center [280, 144] width 236 height 17
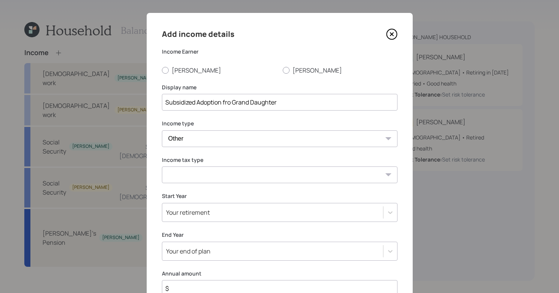
scroll to position [16, 0]
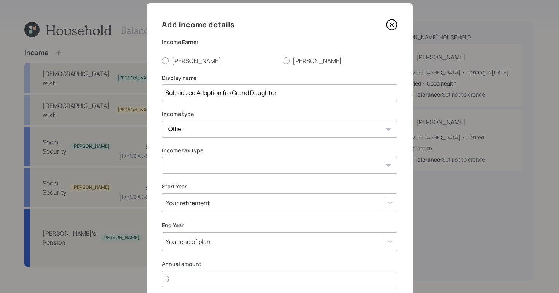
click at [295, 165] on select "Tax-free Earned Self Employment Alimony Royalties Pension / Annuity Interest Di…" at bounding box center [280, 165] width 236 height 17
select select "tax_free"
click at [162, 157] on select "Tax-free Earned Self Employment Alimony Royalties Pension / Annuity Interest Di…" at bounding box center [280, 165] width 236 height 17
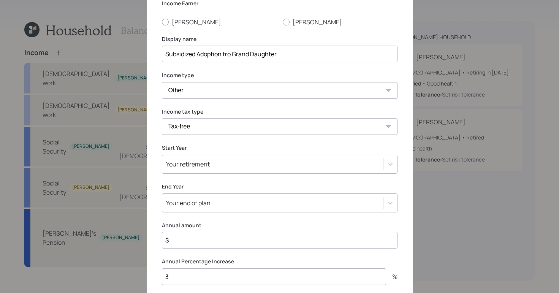
scroll to position [106, 0]
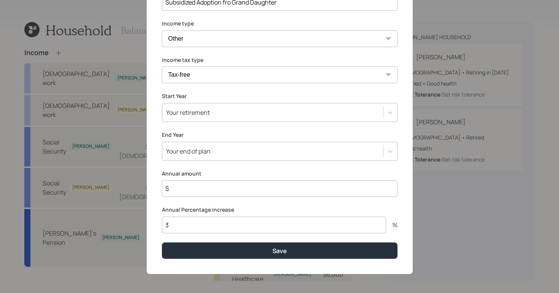
click at [206, 189] on input "$" at bounding box center [280, 188] width 236 height 17
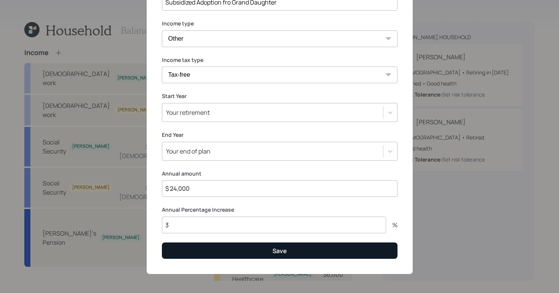
type input "$ 24,000"
drag, startPoint x: 248, startPoint y: 254, endPoint x: 239, endPoint y: 254, distance: 8.7
click at [248, 254] on button "Save" at bounding box center [280, 251] width 236 height 16
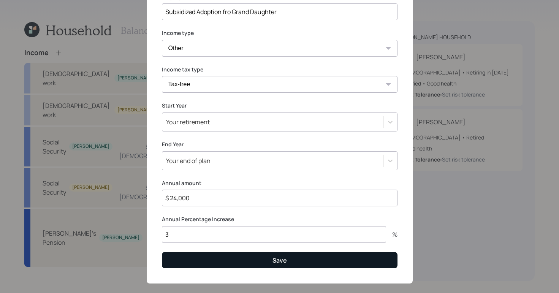
scroll to position [116, 0]
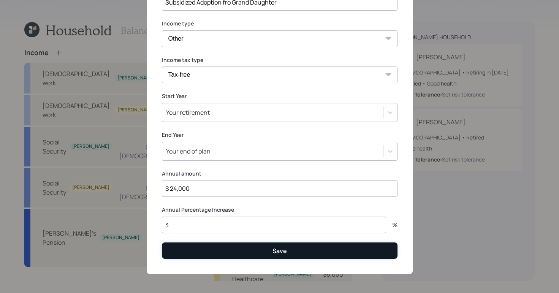
drag, startPoint x: 246, startPoint y: 248, endPoint x: 236, endPoint y: 244, distance: 11.1
click at [247, 248] on button "Save" at bounding box center [280, 251] width 236 height 16
click at [295, 255] on button "Save" at bounding box center [280, 251] width 236 height 16
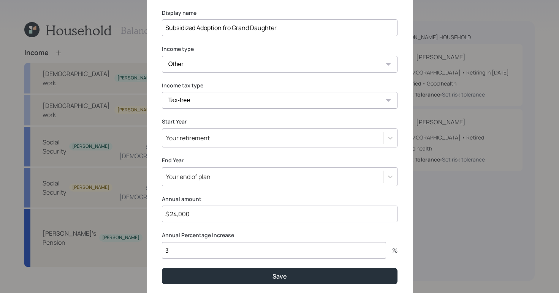
scroll to position [0, 0]
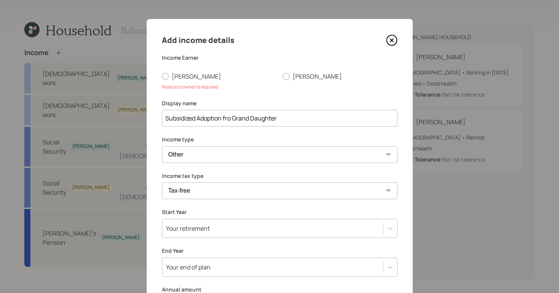
drag, startPoint x: 167, startPoint y: 76, endPoint x: 247, endPoint y: 94, distance: 82.7
click at [167, 76] on label "[PERSON_NAME]" at bounding box center [219, 76] width 115 height 8
click at [167, 75] on label "[PERSON_NAME]" at bounding box center [219, 76] width 115 height 8
click at [162, 76] on input "[PERSON_NAME]" at bounding box center [162, 76] width 0 height 0
radio input "true"
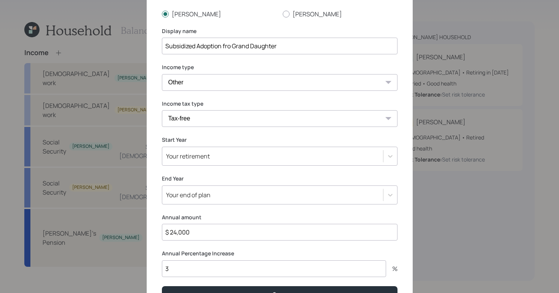
scroll to position [106, 0]
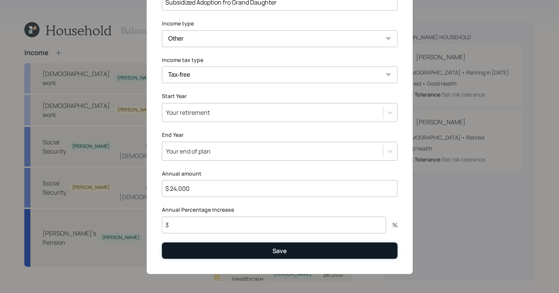
click at [296, 251] on button "Save" at bounding box center [280, 251] width 236 height 16
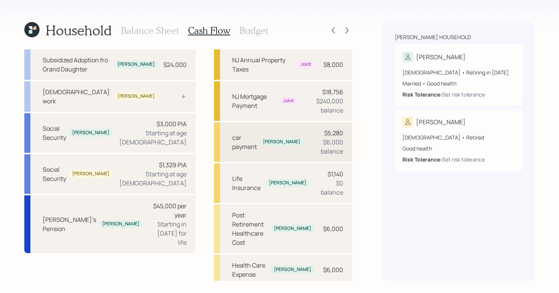
scroll to position [46, 0]
click at [261, 33] on h3 "Budget" at bounding box center [253, 30] width 29 height 11
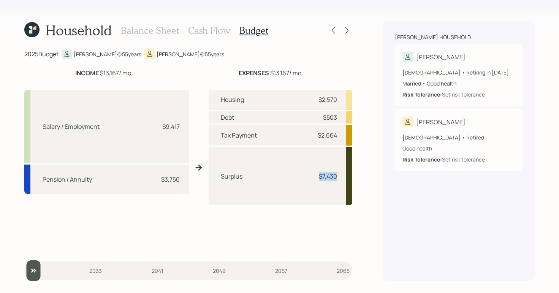
drag, startPoint x: 319, startPoint y: 173, endPoint x: 347, endPoint y: 172, distance: 28.9
click at [347, 172] on div "Surplus $7,430" at bounding box center [281, 176] width 144 height 58
click at [381, 181] on div "Household Balance Sheet Cash Flow Budget 2025 Budget [PERSON_NAME] @ 55 years […" at bounding box center [279, 146] width 559 height 293
drag, startPoint x: 319, startPoint y: 177, endPoint x: 343, endPoint y: 176, distance: 23.6
click at [343, 176] on div "Surplus $7,430" at bounding box center [281, 176] width 144 height 58
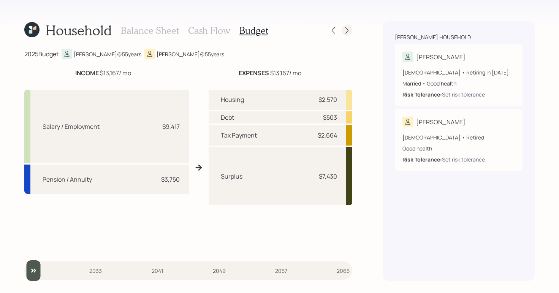
click at [349, 31] on icon at bounding box center [347, 31] width 8 height 8
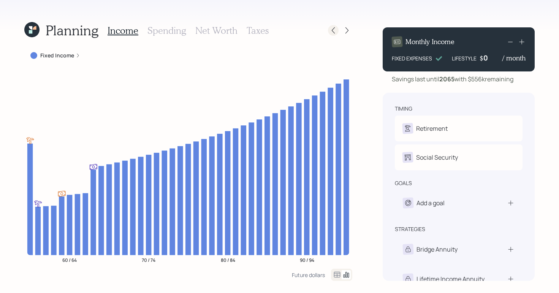
click at [332, 28] on icon at bounding box center [334, 31] width 8 height 8
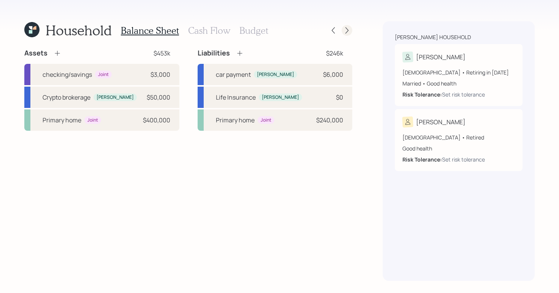
click at [347, 33] on icon at bounding box center [347, 31] width 8 height 8
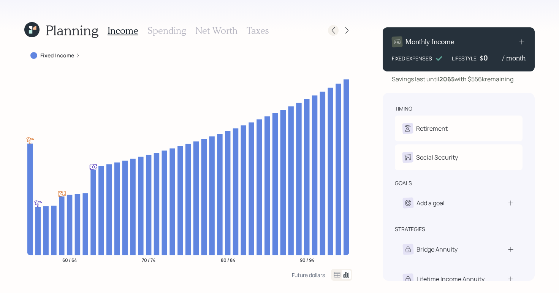
click at [335, 31] on icon at bounding box center [334, 31] width 8 height 8
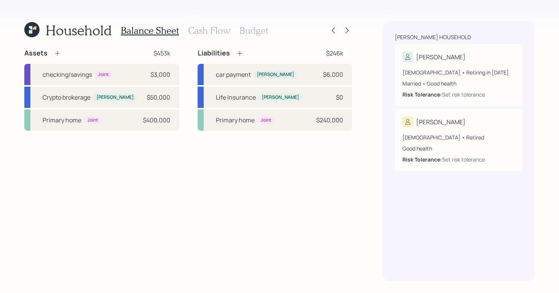
click at [262, 33] on h3 "Budget" at bounding box center [253, 30] width 29 height 11
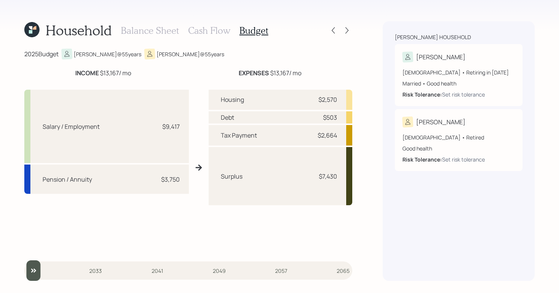
click at [201, 34] on h3 "Cash Flow" at bounding box center [209, 30] width 42 height 11
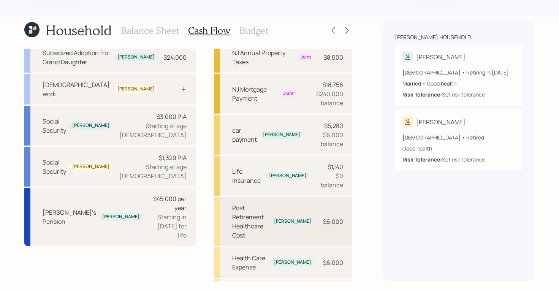
scroll to position [63, 0]
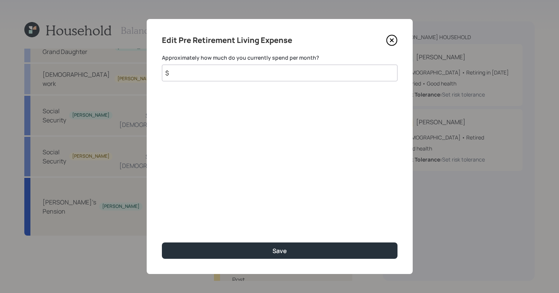
click at [328, 73] on input "$" at bounding box center [280, 73] width 236 height 17
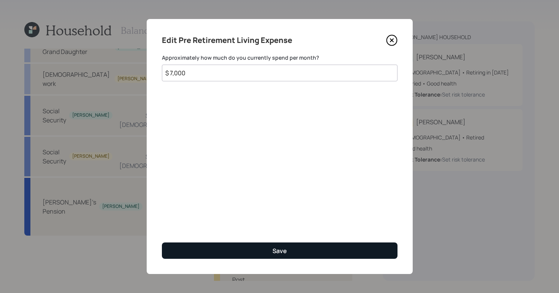
type input "$ 7,000"
click at [296, 249] on button "Save" at bounding box center [280, 251] width 236 height 16
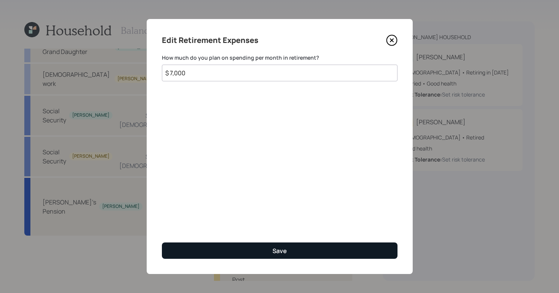
type input "$ 7,000"
click at [317, 244] on button "Save" at bounding box center [280, 251] width 236 height 16
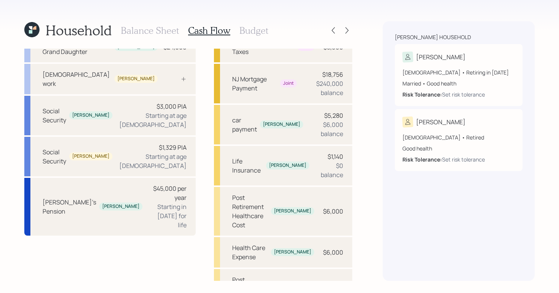
click at [250, 34] on h3 "Budget" at bounding box center [253, 30] width 29 height 11
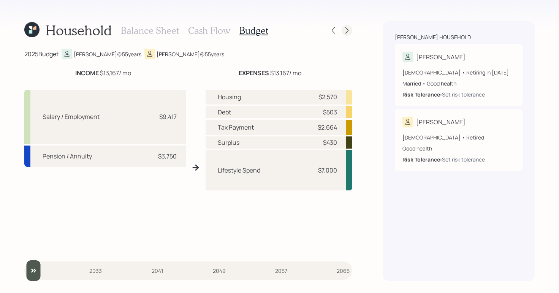
click at [351, 29] on div at bounding box center [347, 30] width 11 height 11
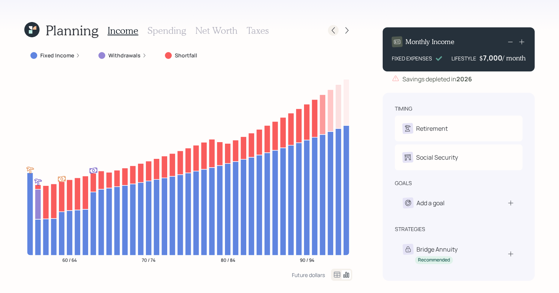
click at [334, 28] on icon at bounding box center [333, 30] width 3 height 6
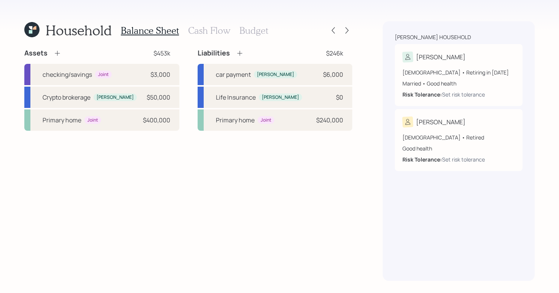
click at [209, 40] on div "Household Balance Sheet Cash Flow Budget Assets $453k checking/savings Joint $3…" at bounding box center [188, 151] width 328 height 260
click at [212, 35] on h3 "Cash Flow" at bounding box center [209, 30] width 42 height 11
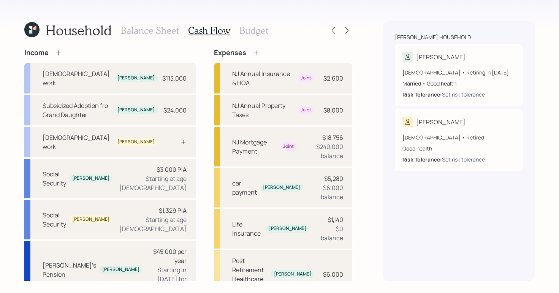
drag, startPoint x: 244, startPoint y: 31, endPoint x: 292, endPoint y: 43, distance: 49.6
click at [251, 33] on h3 "Budget" at bounding box center [253, 30] width 29 height 11
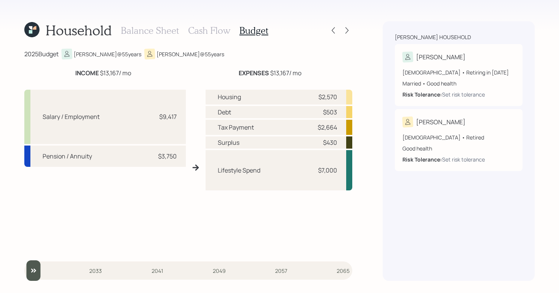
click at [341, 28] on div at bounding box center [340, 30] width 24 height 11
click at [345, 29] on icon at bounding box center [347, 31] width 8 height 8
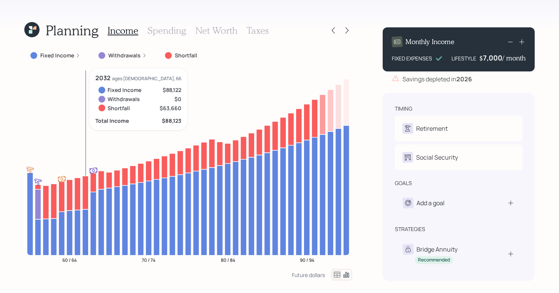
click at [76, 58] on div "Fixed Income" at bounding box center [55, 56] width 50 height 8
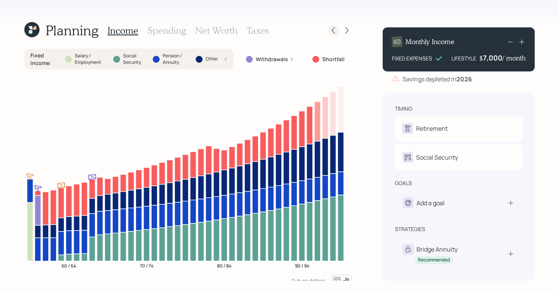
click at [330, 33] on icon at bounding box center [334, 31] width 8 height 8
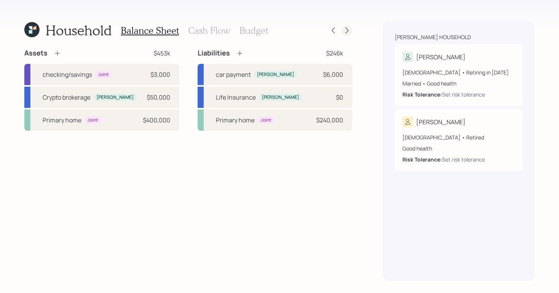
click at [349, 30] on icon at bounding box center [347, 31] width 8 height 8
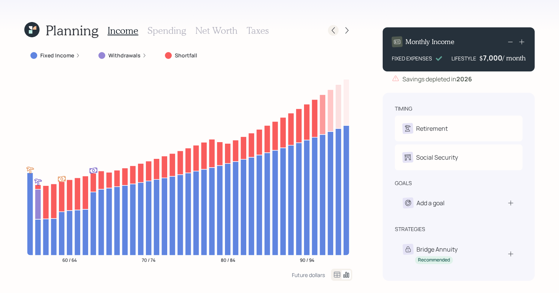
click at [335, 29] on icon at bounding box center [334, 31] width 8 height 8
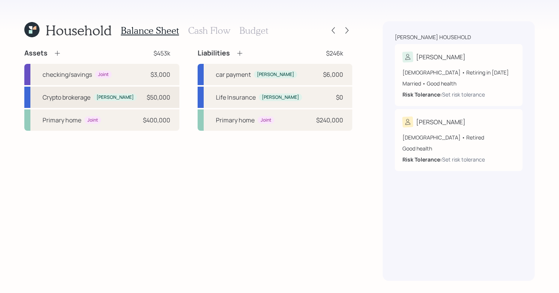
click at [128, 97] on div "Crypto brokerage [PERSON_NAME] $50,000" at bounding box center [101, 97] width 155 height 21
select select "taxable"
select select "balanced"
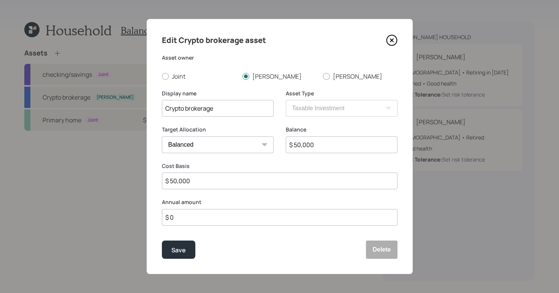
drag, startPoint x: 326, startPoint y: 145, endPoint x: 222, endPoint y: 131, distance: 105.1
click at [221, 131] on div "Target Allocation Cash Conservative Balanced Aggressive Balance $ 50,000" at bounding box center [280, 144] width 236 height 36
type input "$ 400,000"
click at [165, 252] on button "Save" at bounding box center [178, 250] width 33 height 18
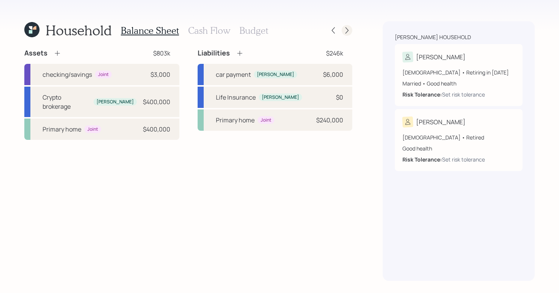
click at [344, 30] on icon at bounding box center [347, 31] width 8 height 8
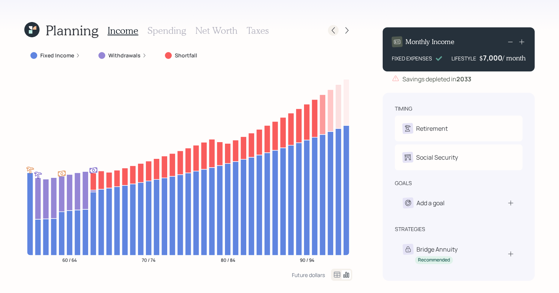
click at [333, 28] on icon at bounding box center [334, 31] width 8 height 8
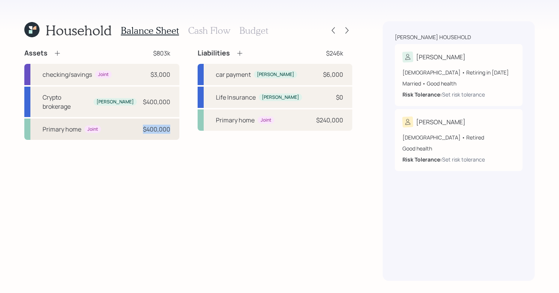
drag, startPoint x: 143, startPoint y: 119, endPoint x: 171, endPoint y: 121, distance: 28.3
click at [171, 121] on div "Primary home Joint $400,000" at bounding box center [101, 129] width 155 height 21
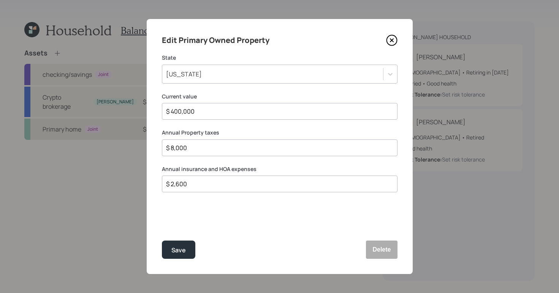
click at [171, 121] on div "Edit Primary Owned Property State [US_STATE] Current value $ 400,000 Annual Pro…" at bounding box center [280, 146] width 266 height 255
click at [392, 38] on icon at bounding box center [391, 40] width 11 height 11
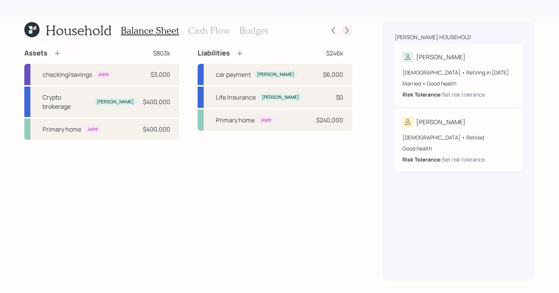
click at [346, 27] on icon at bounding box center [347, 31] width 8 height 8
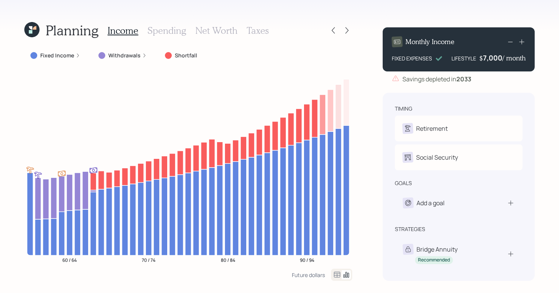
click at [211, 30] on h3 "Net Worth" at bounding box center [216, 30] width 42 height 11
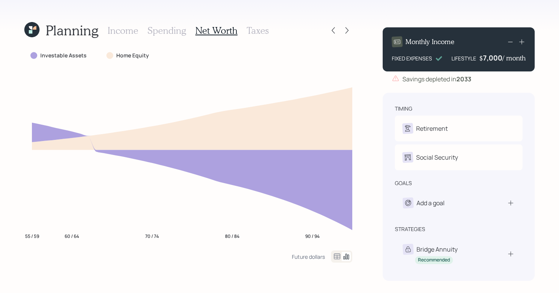
click at [121, 32] on h3 "Income" at bounding box center [123, 30] width 31 height 11
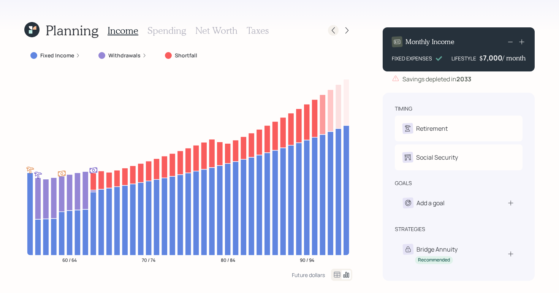
click at [335, 29] on icon at bounding box center [334, 31] width 8 height 8
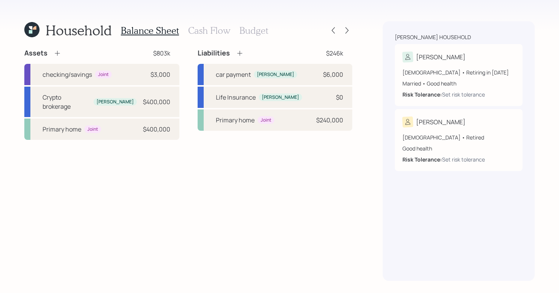
click at [267, 30] on div "Household Balance Sheet Cash Flow Budget" at bounding box center [188, 30] width 328 height 18
click at [253, 31] on h3 "Budget" at bounding box center [253, 30] width 29 height 11
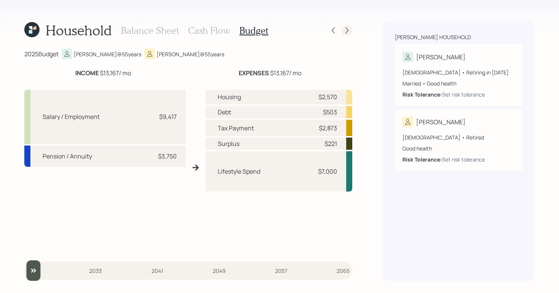
click at [348, 32] on icon at bounding box center [347, 31] width 8 height 8
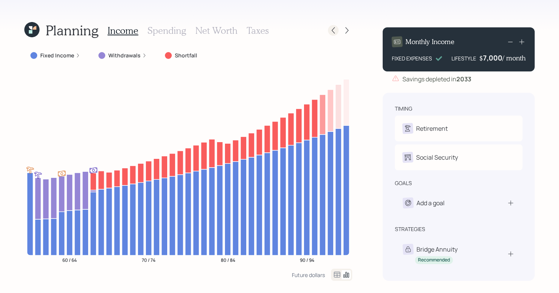
click at [336, 31] on icon at bounding box center [334, 31] width 8 height 8
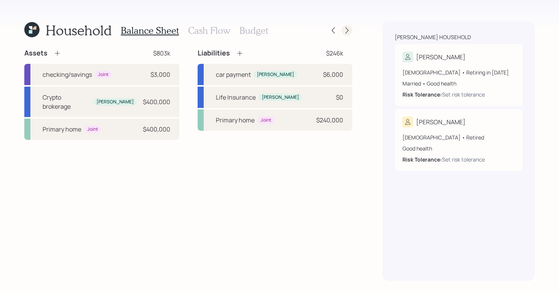
click at [343, 32] on div at bounding box center [347, 30] width 11 height 11
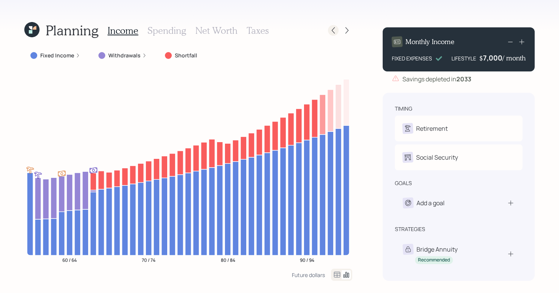
click at [334, 32] on icon at bounding box center [333, 30] width 3 height 6
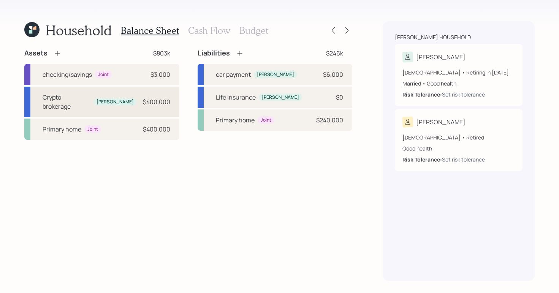
click at [104, 100] on div "[PERSON_NAME]" at bounding box center [115, 102] width 37 height 6
select select "taxable"
select select "balanced"
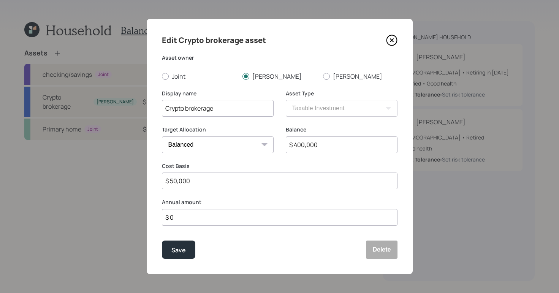
drag, startPoint x: 350, startPoint y: 146, endPoint x: 171, endPoint y: 96, distance: 185.9
click at [0, 0] on form "Asset owner Joint [PERSON_NAME] Display name Crypto brokerage Asset Type SEP [P…" at bounding box center [0, 0] width 0 height 0
type input "$ 50,000"
click at [174, 247] on div "Save" at bounding box center [178, 250] width 14 height 10
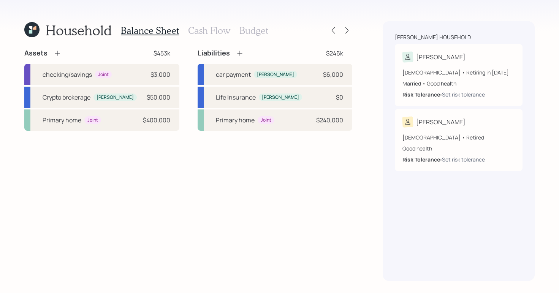
click at [206, 35] on h3 "Cash Flow" at bounding box center [209, 30] width 42 height 11
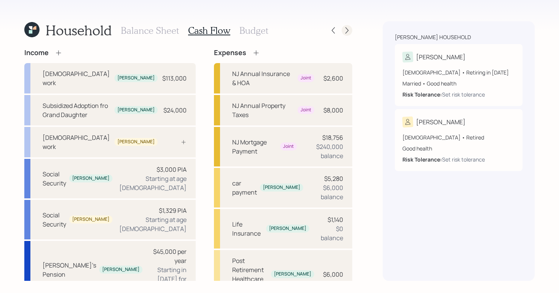
click at [350, 29] on icon at bounding box center [347, 31] width 8 height 8
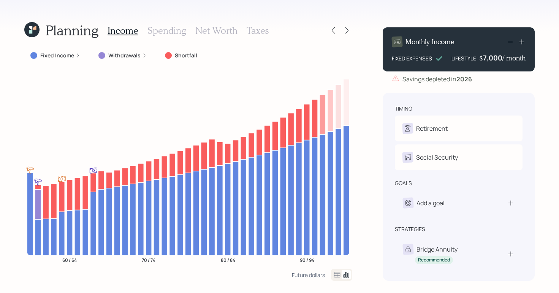
click at [340, 30] on div at bounding box center [340, 30] width 24 height 11
click at [336, 30] on icon at bounding box center [334, 31] width 8 height 8
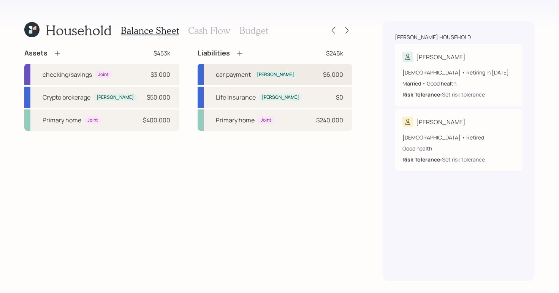
click at [297, 76] on div "car payment [PERSON_NAME] $6,000" at bounding box center [275, 74] width 155 height 21
click at [298, 103] on div "Life Insurance [PERSON_NAME] $0" at bounding box center [275, 97] width 155 height 21
select select "other"
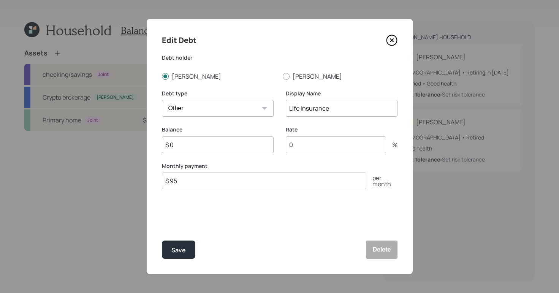
click at [393, 39] on icon at bounding box center [391, 40] width 11 height 11
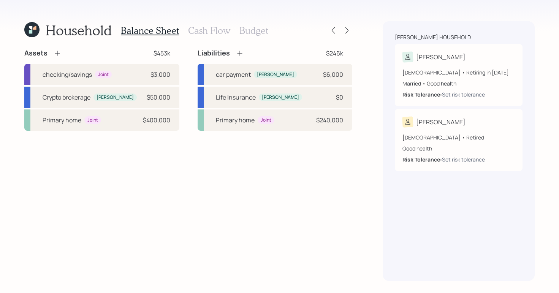
click at [224, 33] on h3 "Cash Flow" at bounding box center [209, 30] width 42 height 11
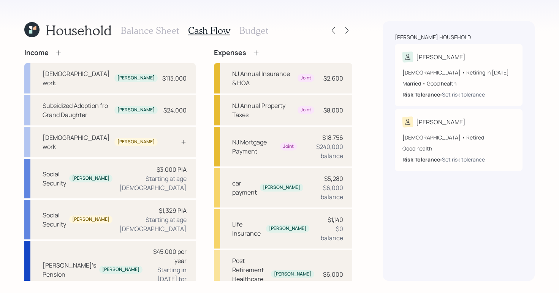
click at [252, 51] on icon at bounding box center [256, 53] width 8 height 8
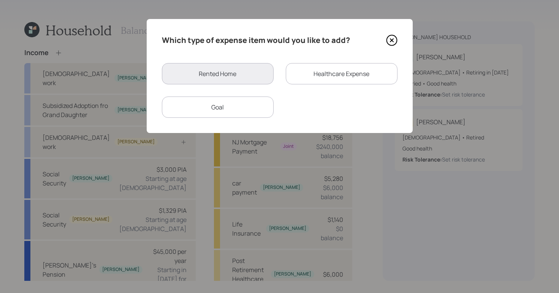
click at [343, 79] on div "Healthcare Expense" at bounding box center [342, 73] width 112 height 21
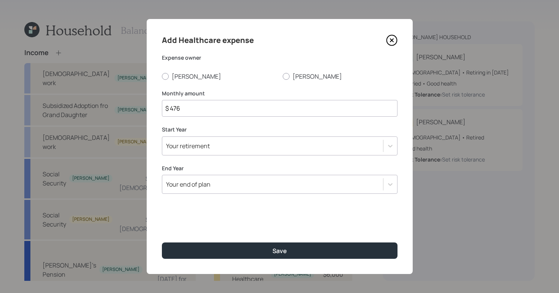
click at [393, 39] on icon at bounding box center [391, 40] width 3 height 3
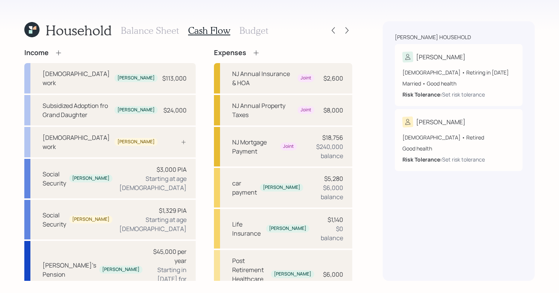
click at [127, 29] on h3 "Balance Sheet" at bounding box center [150, 30] width 58 height 11
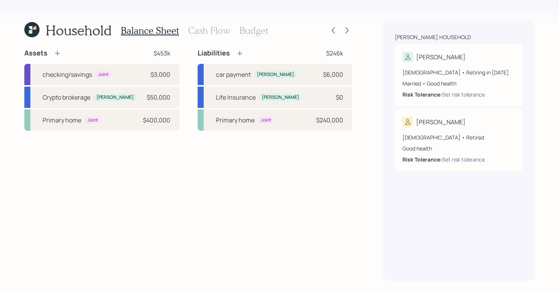
click at [200, 33] on h3 "Cash Flow" at bounding box center [209, 30] width 42 height 11
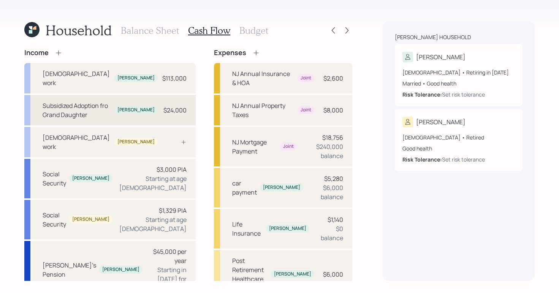
click at [109, 108] on div "Subsidized Adoption fro Grand Daughter" at bounding box center [77, 110] width 69 height 18
select select "other"
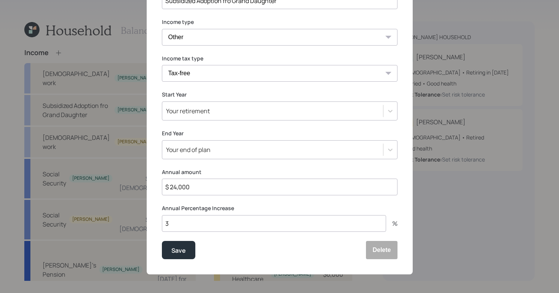
scroll to position [108, 0]
click at [366, 73] on select "Tax-free Earned Self Employment Alimony Royalties Pension / Annuity Interest Di…" at bounding box center [280, 73] width 236 height 17
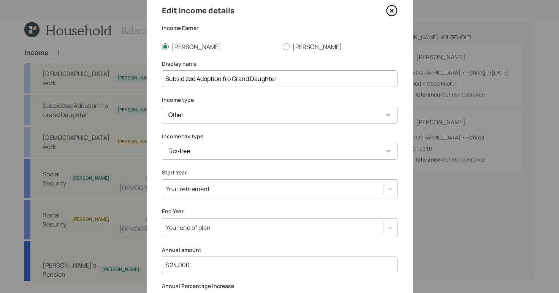
scroll to position [0, 0]
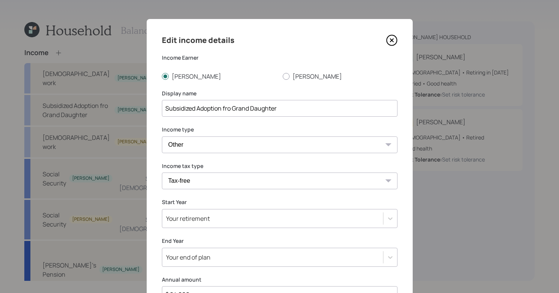
click at [243, 179] on select "Tax-free Earned Self Employment Alimony Royalties Pension / Annuity Interest Di…" at bounding box center [280, 181] width 236 height 17
select select "social_security"
click at [162, 173] on select "Tax-free Earned Self Employment Alimony Royalties Pension / Annuity Interest Di…" at bounding box center [280, 181] width 236 height 17
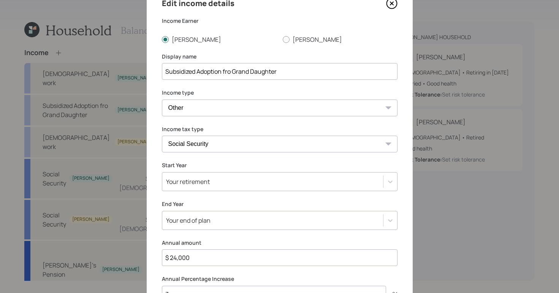
scroll to position [108, 0]
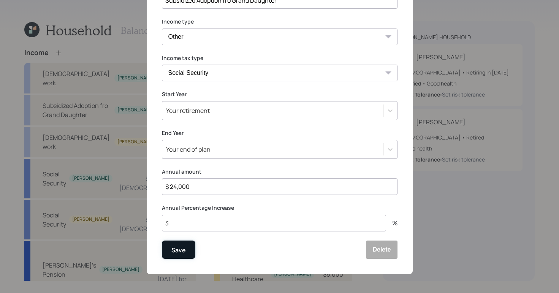
click at [184, 247] on button "Save" at bounding box center [178, 250] width 33 height 18
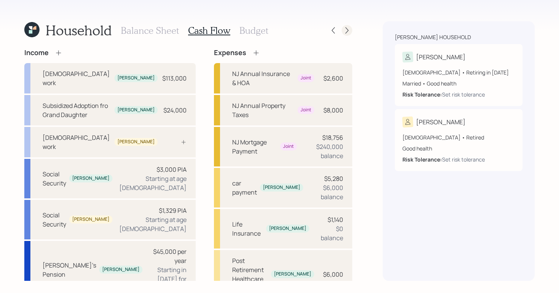
click at [343, 28] on div at bounding box center [347, 30] width 11 height 11
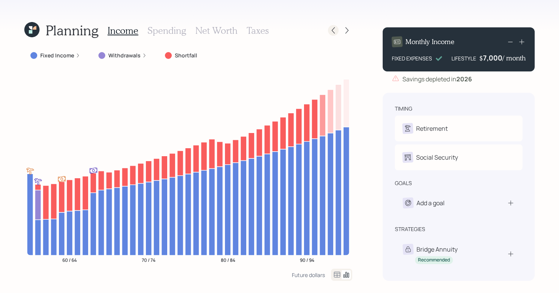
click at [333, 32] on icon at bounding box center [334, 31] width 8 height 8
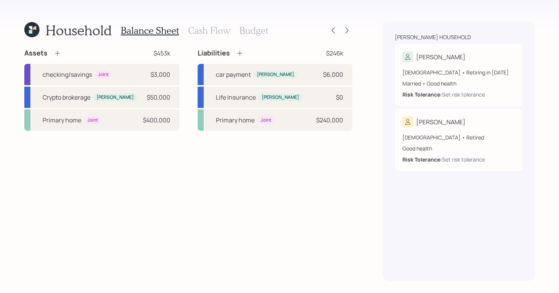
click at [205, 32] on h3 "Cash Flow" at bounding box center [209, 30] width 42 height 11
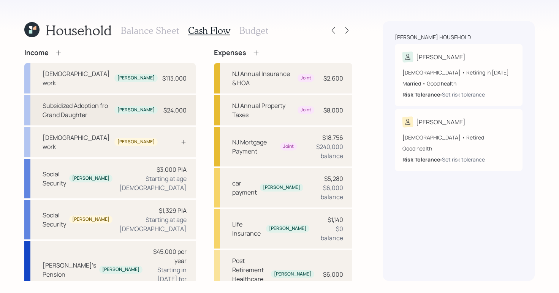
click at [91, 106] on div "Subsidized Adoption fro Grand Daughter" at bounding box center [77, 110] width 69 height 18
select select "other"
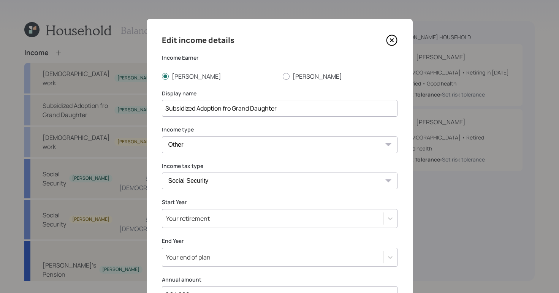
click at [205, 143] on select "[DEMOGRAPHIC_DATA] work [DEMOGRAPHIC_DATA] work Self employment Other" at bounding box center [280, 144] width 236 height 17
click at [162, 136] on select "[DEMOGRAPHIC_DATA] work [DEMOGRAPHIC_DATA] work Self employment Other" at bounding box center [280, 144] width 236 height 17
click at [231, 182] on select "Tax-free Earned Self Employment Alimony Royalties Pension / Annuity Interest Di…" at bounding box center [280, 181] width 236 height 17
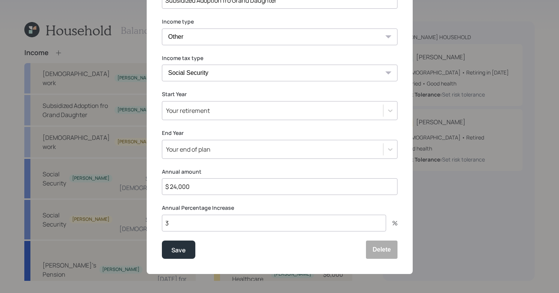
click at [290, 73] on select "Tax-free Earned Self Employment Alimony Royalties Pension / Annuity Interest Di…" at bounding box center [280, 73] width 236 height 17
select select "tax_free"
click at [162, 65] on select "Tax-free Earned Self Employment Alimony Royalties Pension / Annuity Interest Di…" at bounding box center [280, 73] width 236 height 17
click at [166, 248] on button "Save" at bounding box center [178, 250] width 33 height 18
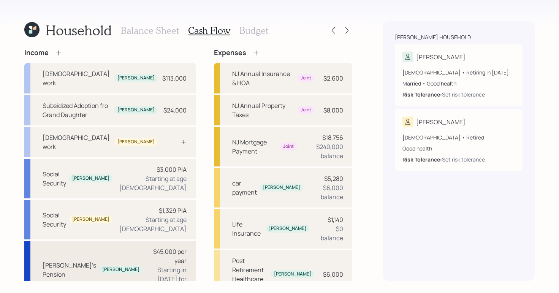
click at [100, 266] on div "[PERSON_NAME]" at bounding box center [120, 270] width 43 height 8
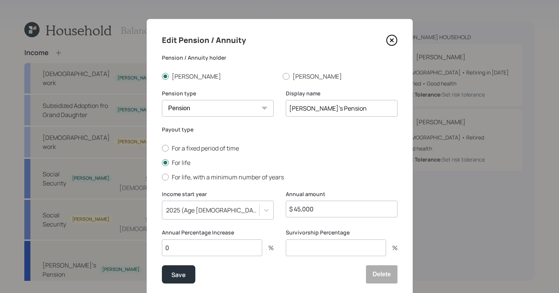
click at [393, 45] on icon at bounding box center [391, 40] width 11 height 11
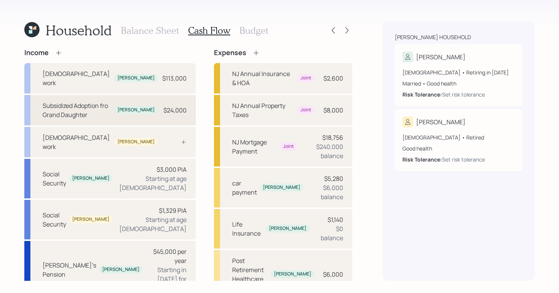
click at [73, 101] on div "Subsidized Adoption fro Grand Daughter" at bounding box center [77, 110] width 69 height 18
select select "other"
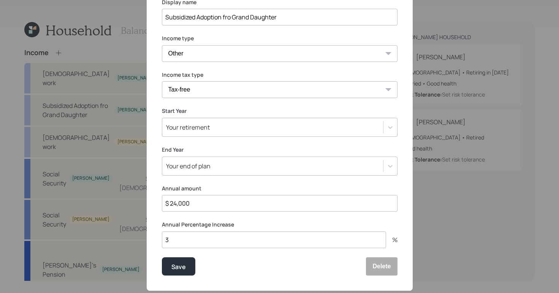
scroll to position [108, 0]
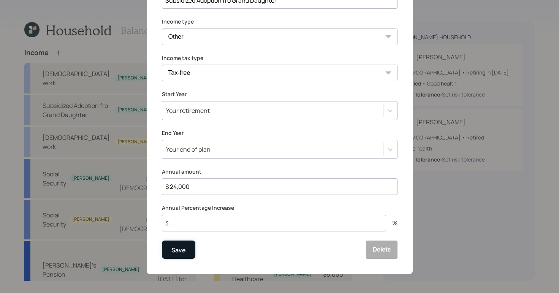
click at [166, 255] on button "Save" at bounding box center [178, 250] width 33 height 18
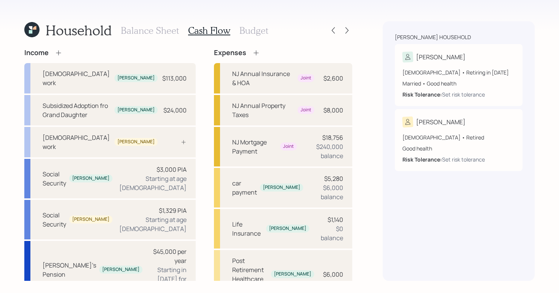
click at [251, 29] on h3 "Budget" at bounding box center [253, 30] width 29 height 11
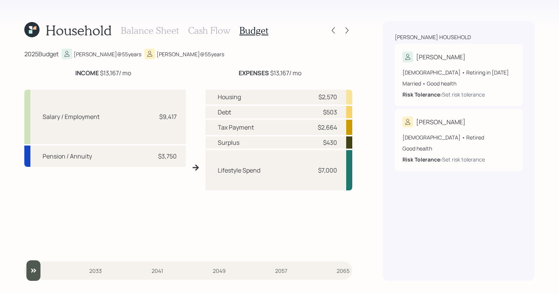
click at [164, 34] on h3 "Balance Sheet" at bounding box center [150, 30] width 58 height 11
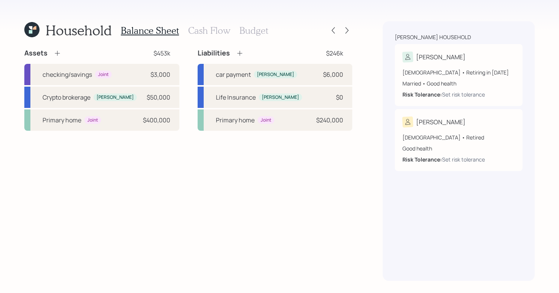
click at [219, 31] on h3 "Cash Flow" at bounding box center [209, 30] width 42 height 11
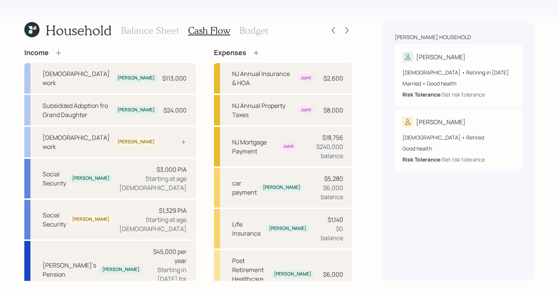
click at [175, 3] on div "Household Balance Sheet Cash Flow Budget Income [DEMOGRAPHIC_DATA] work [PERSON…" at bounding box center [279, 146] width 559 height 293
click at [162, 74] on div "$113,000" at bounding box center [174, 78] width 24 height 9
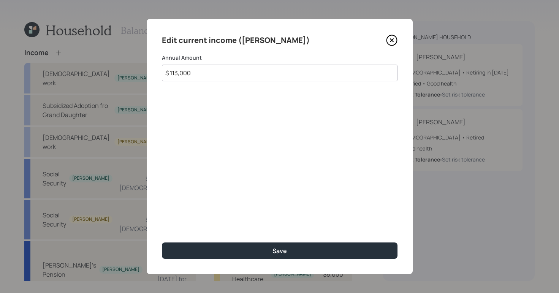
click at [393, 40] on icon at bounding box center [391, 40] width 11 height 11
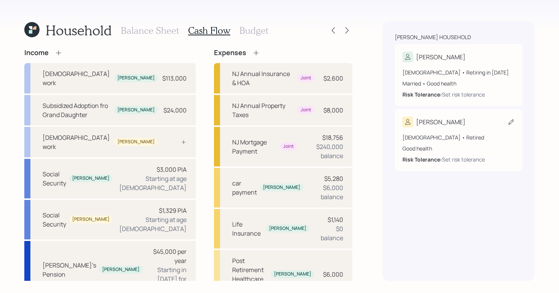
click at [487, 137] on div "[DEMOGRAPHIC_DATA] • Retired" at bounding box center [459, 137] width 113 height 8
select select "good"
drag, startPoint x: 248, startPoint y: 282, endPoint x: 245, endPoint y: 278, distance: 5.2
click at [375, 250] on div "Household Balance Sheet Cash Flow Budget Income [DEMOGRAPHIC_DATA] work [PERSON…" at bounding box center [279, 146] width 559 height 293
click at [133, 28] on h3 "Balance Sheet" at bounding box center [150, 30] width 58 height 11
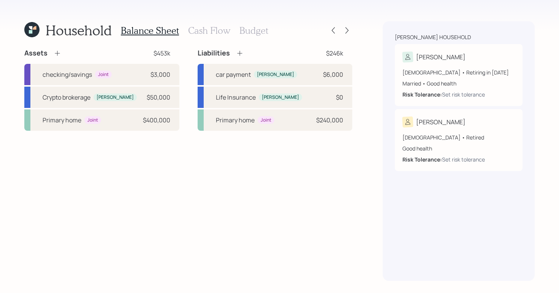
drag, startPoint x: 195, startPoint y: 29, endPoint x: 190, endPoint y: 30, distance: 4.4
click at [195, 29] on h3 "Cash Flow" at bounding box center [209, 30] width 42 height 11
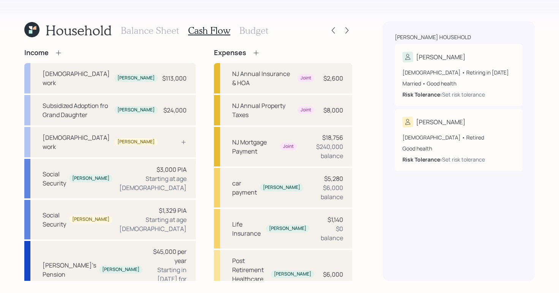
click at [249, 35] on h3 "Budget" at bounding box center [253, 30] width 29 height 11
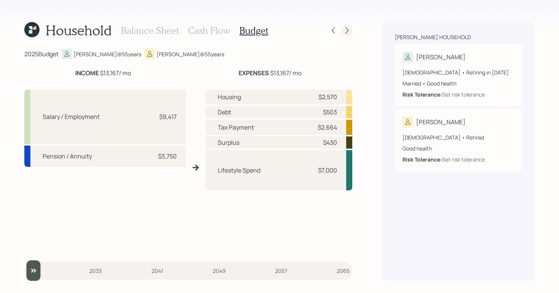
click at [349, 32] on icon at bounding box center [347, 31] width 8 height 8
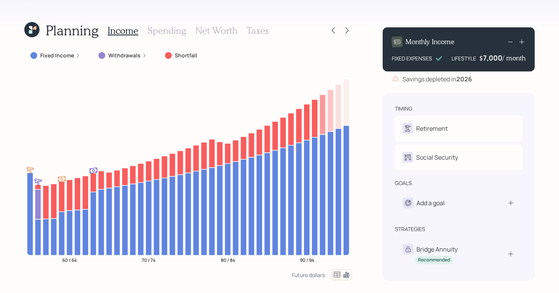
click at [30, 28] on icon at bounding box center [30, 27] width 3 height 3
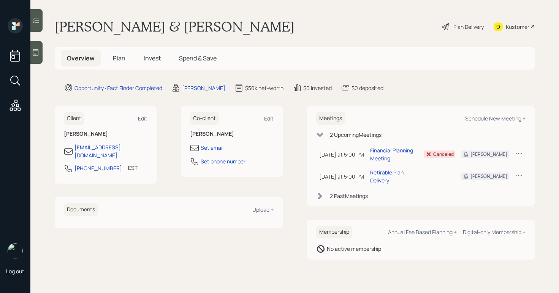
click at [464, 28] on div "Plan Delivery" at bounding box center [469, 27] width 30 height 8
click at [123, 57] on span "Plan" at bounding box center [119, 58] width 13 height 8
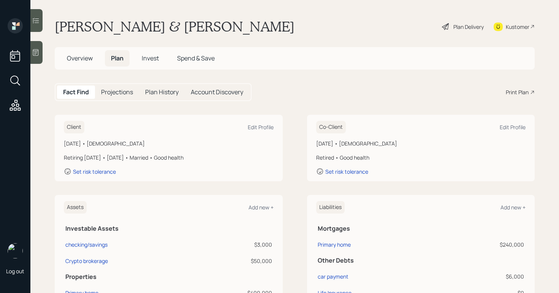
click at [517, 92] on div "Print Plan" at bounding box center [517, 92] width 23 height 8
click at [457, 29] on div "Plan Delivery" at bounding box center [469, 27] width 30 height 8
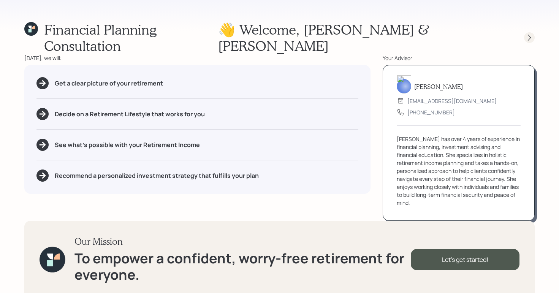
click at [527, 32] on div at bounding box center [529, 37] width 11 height 11
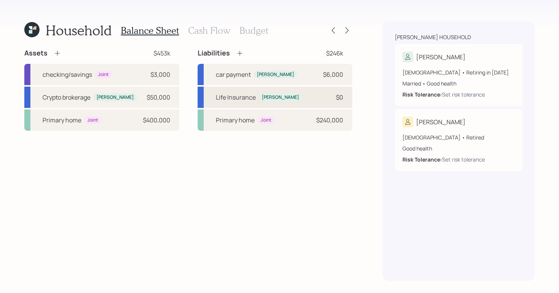
click at [296, 105] on div "Life Insurance [PERSON_NAME] $0" at bounding box center [275, 97] width 155 height 21
select select "other"
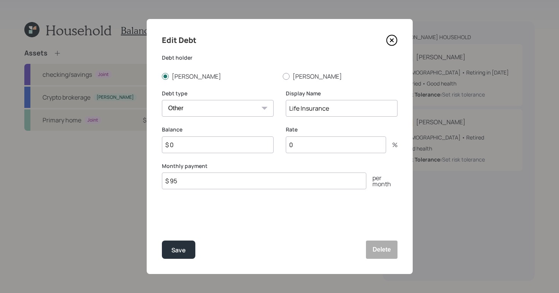
click at [221, 97] on label "Debt type" at bounding box center [218, 94] width 112 height 8
click at [214, 101] on select "Car Credit Card Medical Student Other" at bounding box center [218, 108] width 112 height 17
click at [162, 100] on select "Car Credit Card Medical Student Other" at bounding box center [218, 108] width 112 height 17
click at [163, 245] on button "Save" at bounding box center [178, 250] width 33 height 18
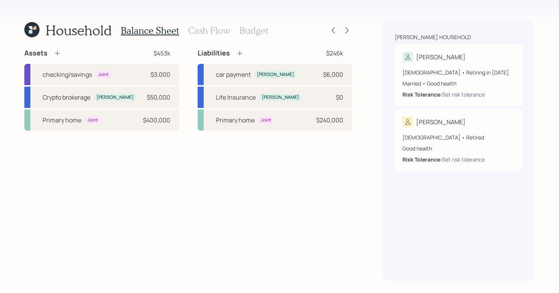
click at [198, 37] on div "Balance Sheet Cash Flow Budget" at bounding box center [194, 30] width 147 height 18
click at [198, 35] on h3 "Cash Flow" at bounding box center [209, 30] width 42 height 11
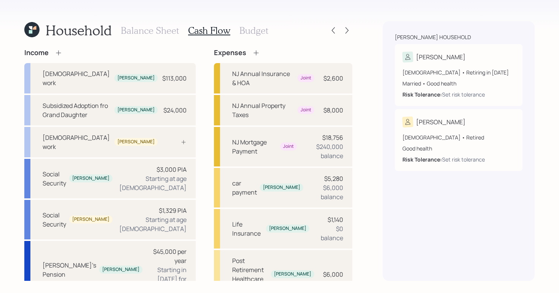
click at [242, 28] on h3 "Budget" at bounding box center [253, 30] width 29 height 11
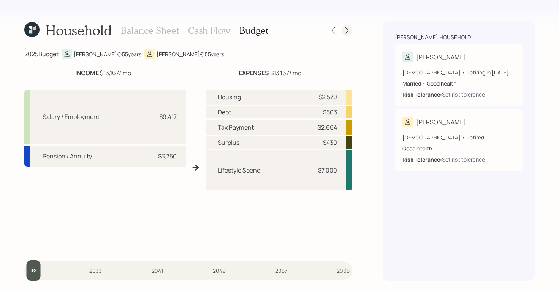
click at [347, 32] on icon at bounding box center [347, 31] width 8 height 8
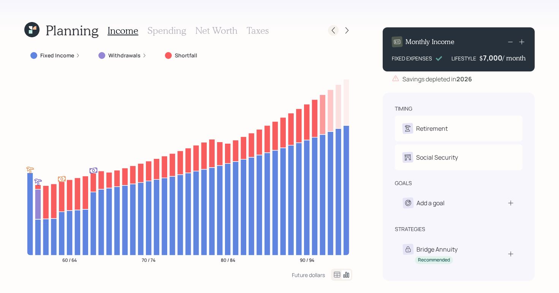
click at [330, 29] on icon at bounding box center [334, 31] width 8 height 8
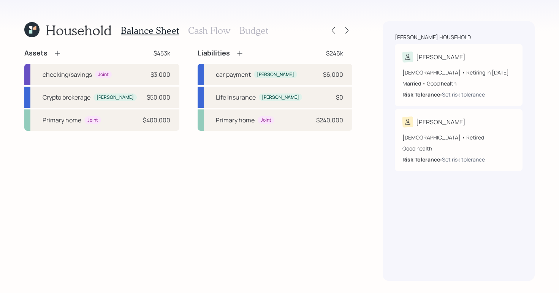
click at [29, 33] on icon at bounding box center [30, 31] width 3 height 3
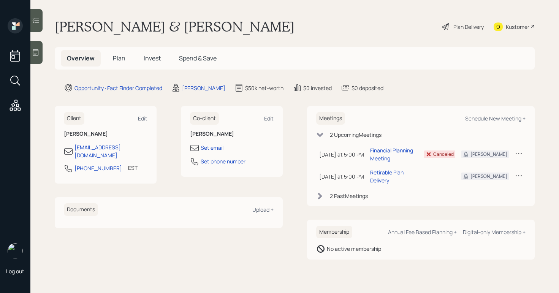
click at [124, 56] on span "Plan" at bounding box center [119, 58] width 13 height 8
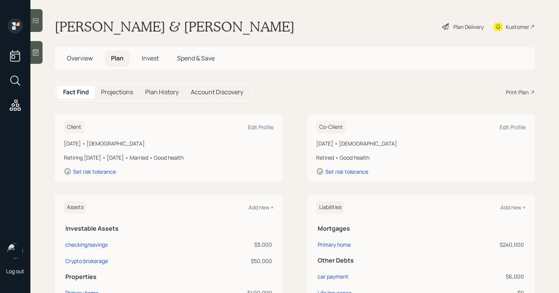
click at [506, 93] on div "Print Plan" at bounding box center [517, 92] width 23 height 8
click at [461, 22] on div "Plan Delivery" at bounding box center [462, 26] width 43 height 17
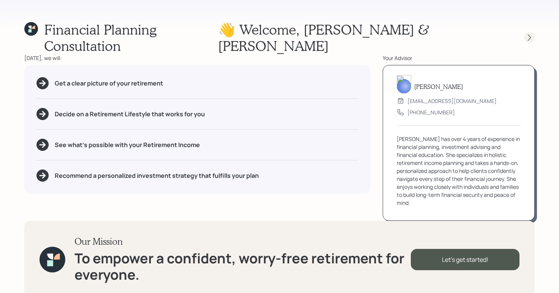
click at [528, 34] on icon at bounding box center [530, 38] width 8 height 8
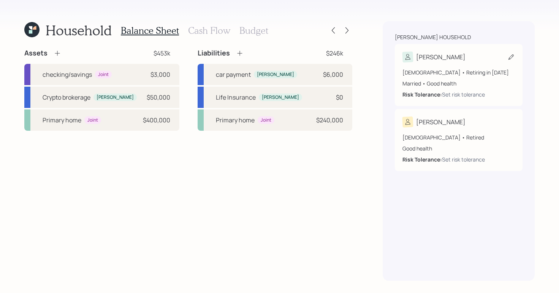
click at [453, 77] on div "[DEMOGRAPHIC_DATA] • Retiring in [DATE] Married • Good health Risk Tolerance: S…" at bounding box center [459, 83] width 113 height 30
select select "good"
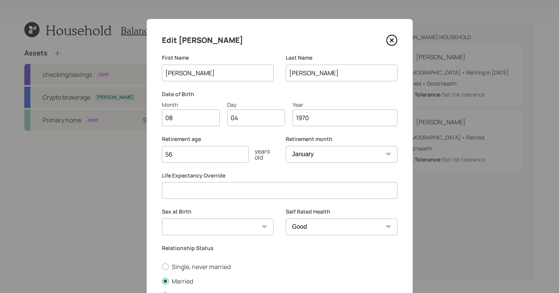
drag, startPoint x: 203, startPoint y: 157, endPoint x: 95, endPoint y: 122, distance: 113.4
click at [116, 132] on div "Edit [PERSON_NAME] First Name [PERSON_NAME] Last Name [PERSON_NAME] Date of Bir…" at bounding box center [279, 146] width 559 height 293
click at [217, 160] on input "number" at bounding box center [205, 154] width 87 height 17
type input "6"
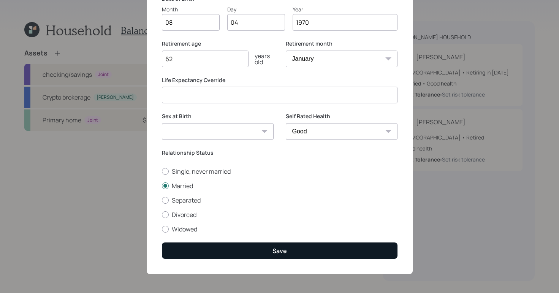
type input "62"
click at [274, 251] on div "Save" at bounding box center [280, 251] width 14 height 8
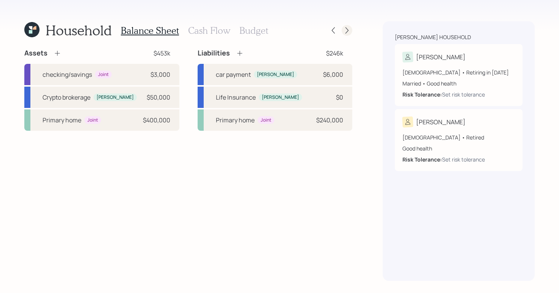
click at [349, 29] on icon at bounding box center [347, 31] width 8 height 8
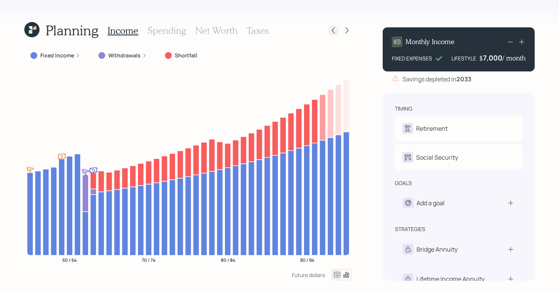
click at [332, 30] on icon at bounding box center [334, 31] width 8 height 8
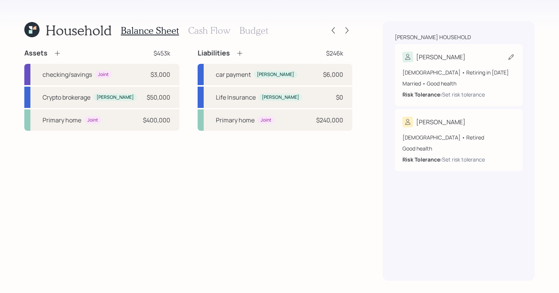
click at [498, 54] on div "[PERSON_NAME]" at bounding box center [459, 57] width 113 height 11
select select "good"
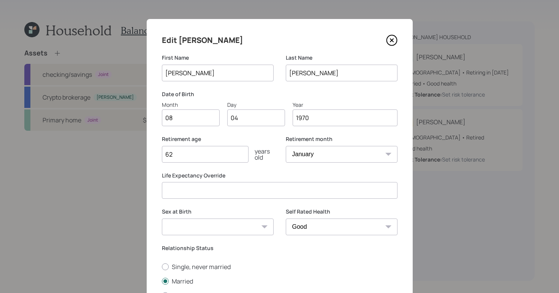
drag, startPoint x: 211, startPoint y: 152, endPoint x: 99, endPoint y: 117, distance: 117.9
click at [110, 123] on div "Edit [PERSON_NAME] First Name [PERSON_NAME] Last Name [PERSON_NAME] Date of Bir…" at bounding box center [279, 146] width 559 height 293
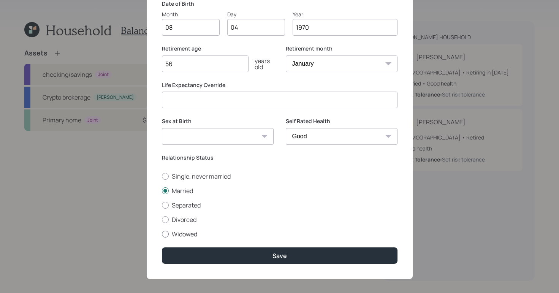
scroll to position [96, 0]
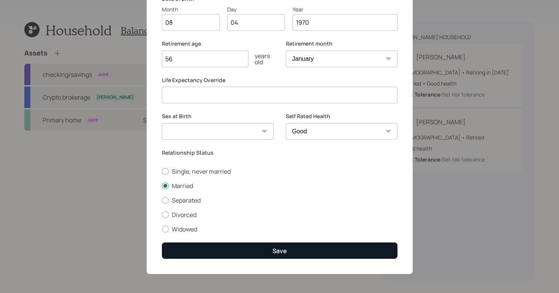
type input "56"
click at [292, 245] on button "Save" at bounding box center [280, 251] width 236 height 16
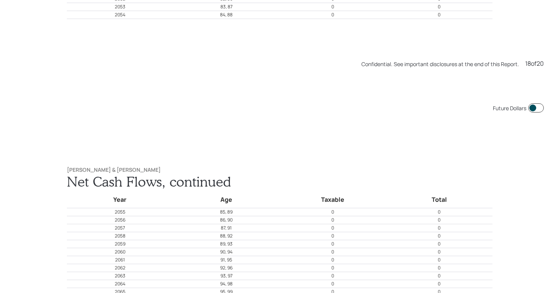
scroll to position [5276, 0]
